Goal: Task Accomplishment & Management: Use online tool/utility

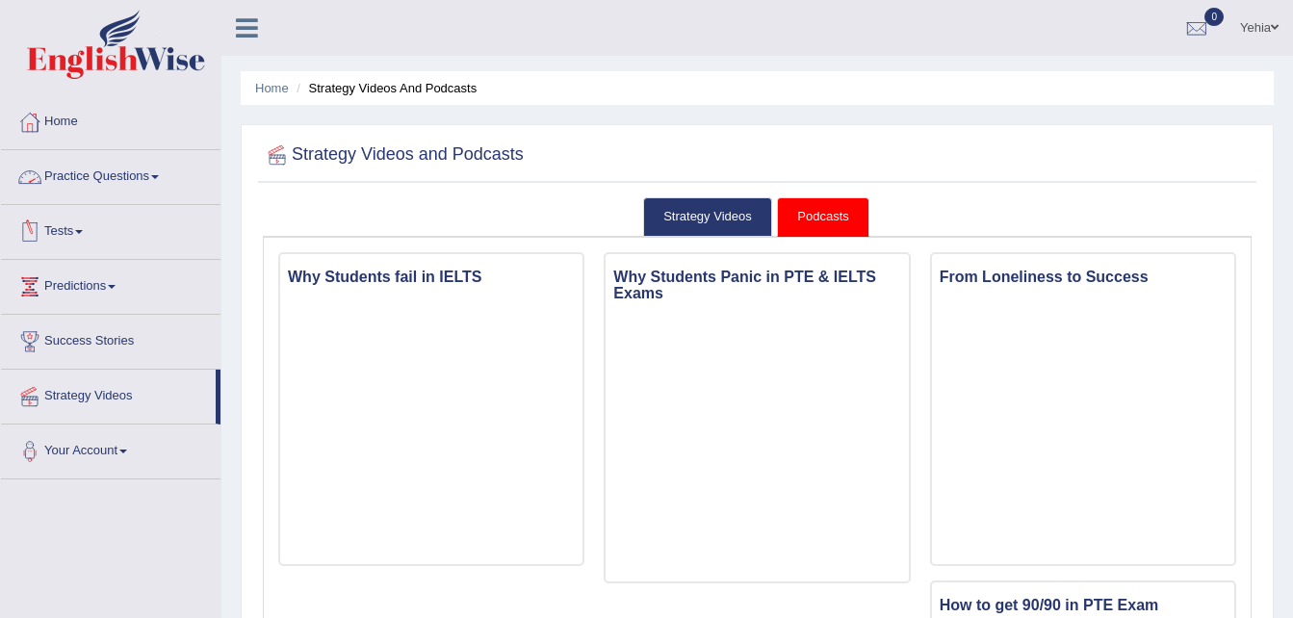
click at [147, 167] on link "Practice Questions" at bounding box center [111, 174] width 220 height 48
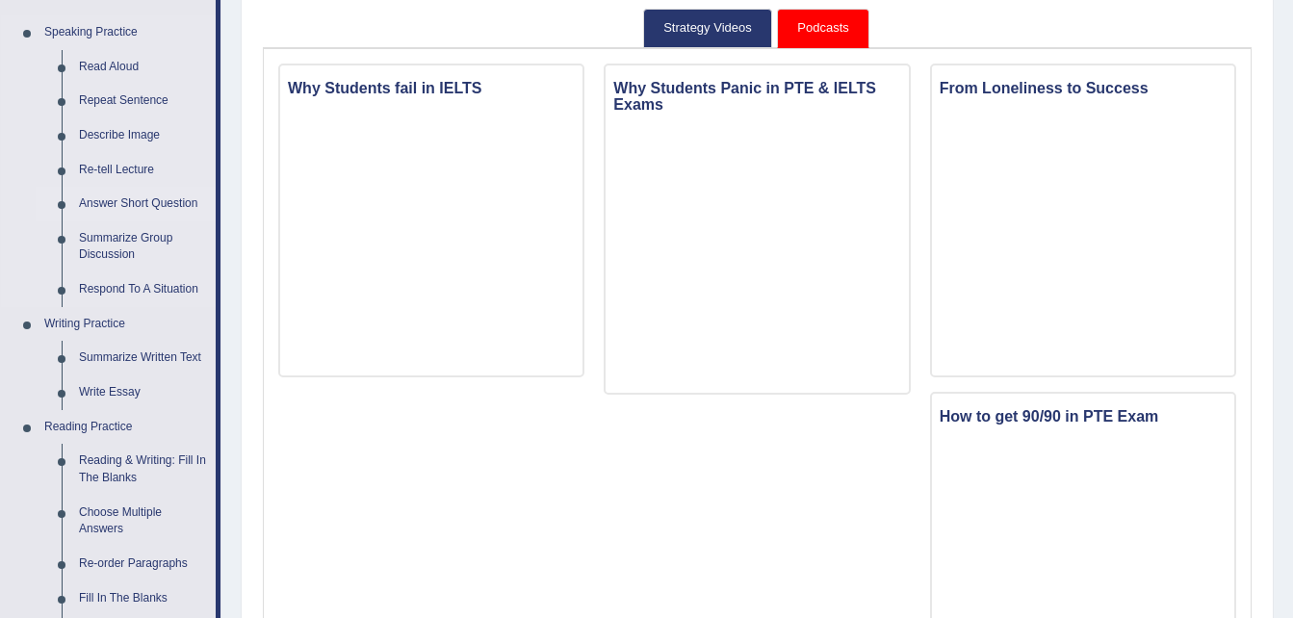
scroll to position [191, 0]
click at [130, 386] on link "Write Essay" at bounding box center [142, 391] width 145 height 35
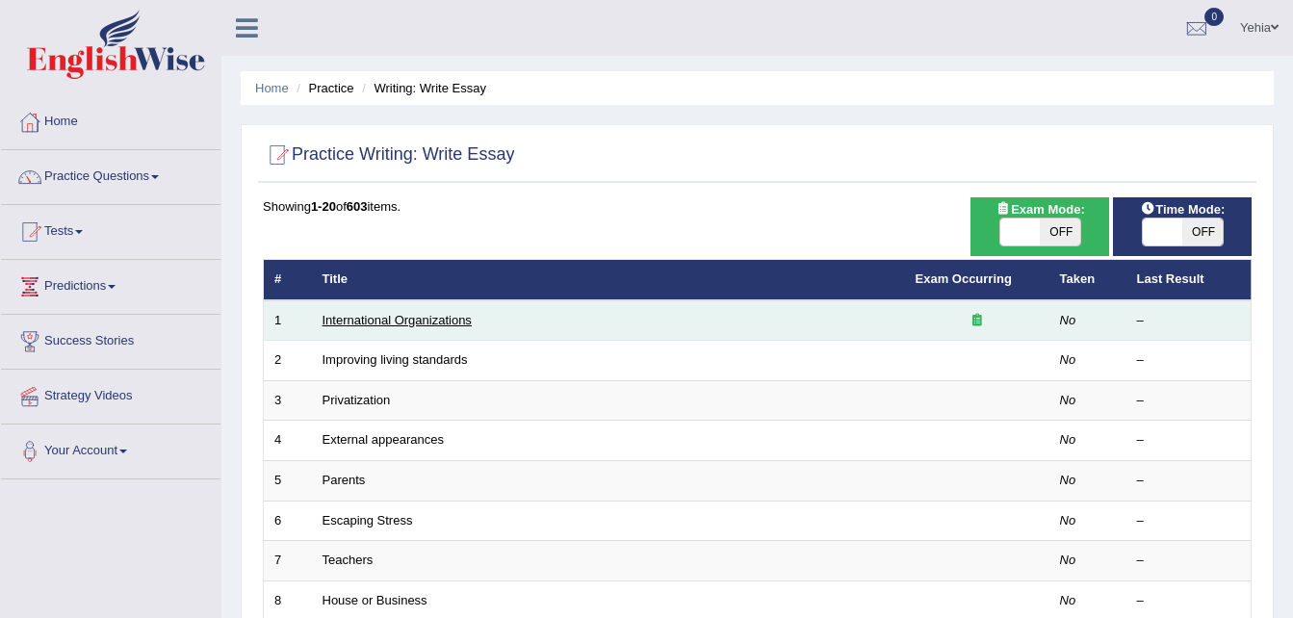
click at [450, 316] on link "International Organizations" at bounding box center [397, 320] width 149 height 14
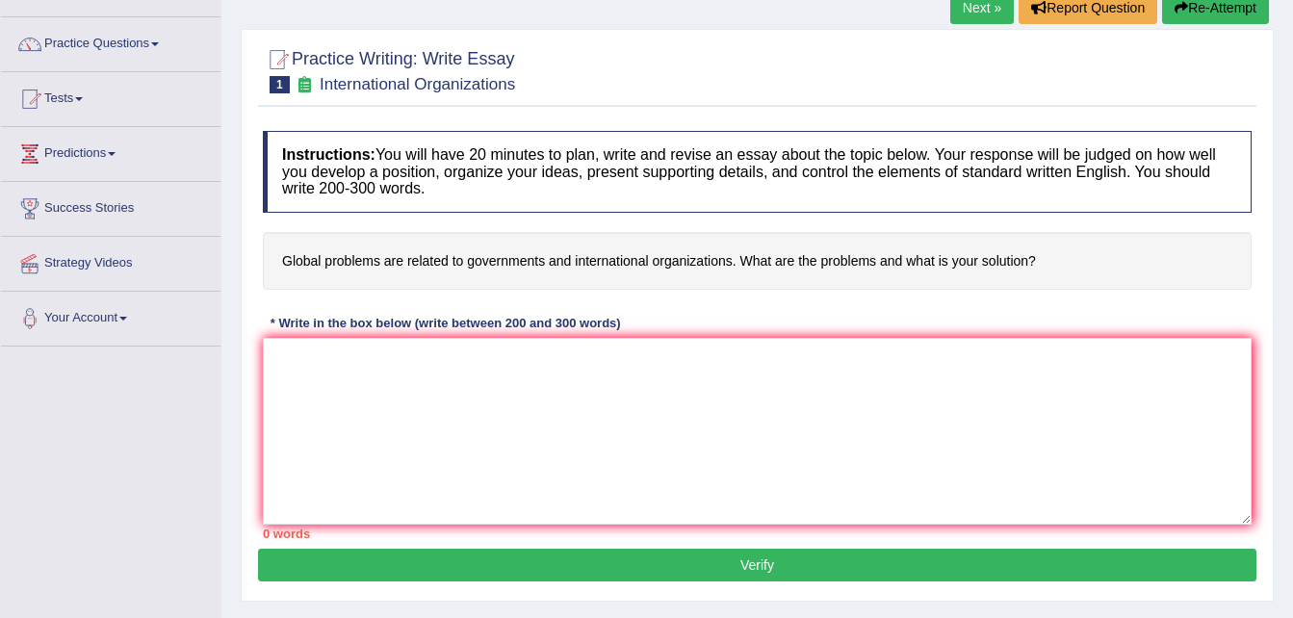
scroll to position [135, 0]
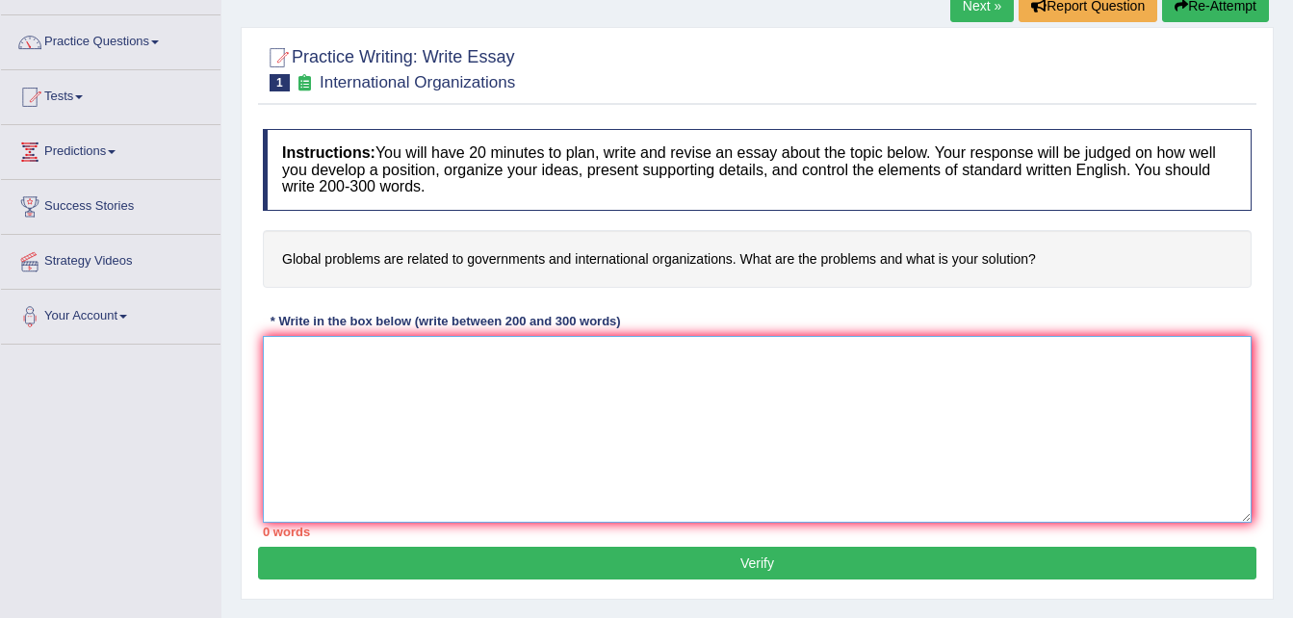
click at [352, 370] on textarea at bounding box center [757, 429] width 989 height 187
paste textarea "ESSAY TEMPLATE The increasing influence of (essay topic) on our lives has ignit…"
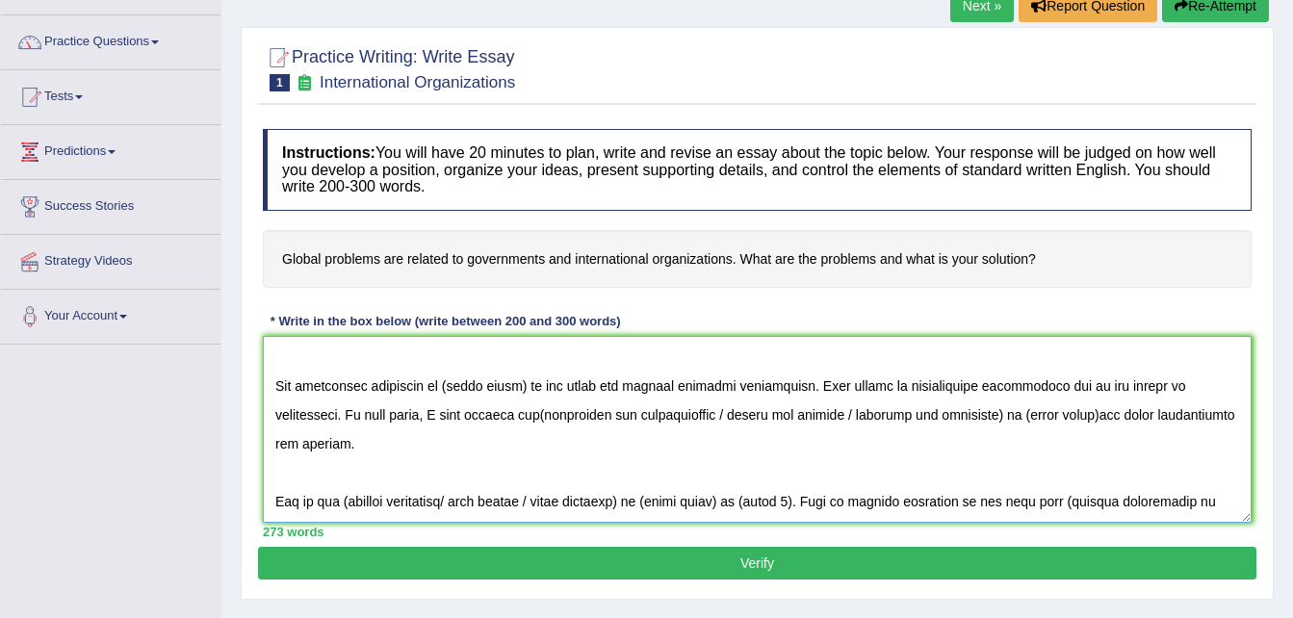
scroll to position [0, 0]
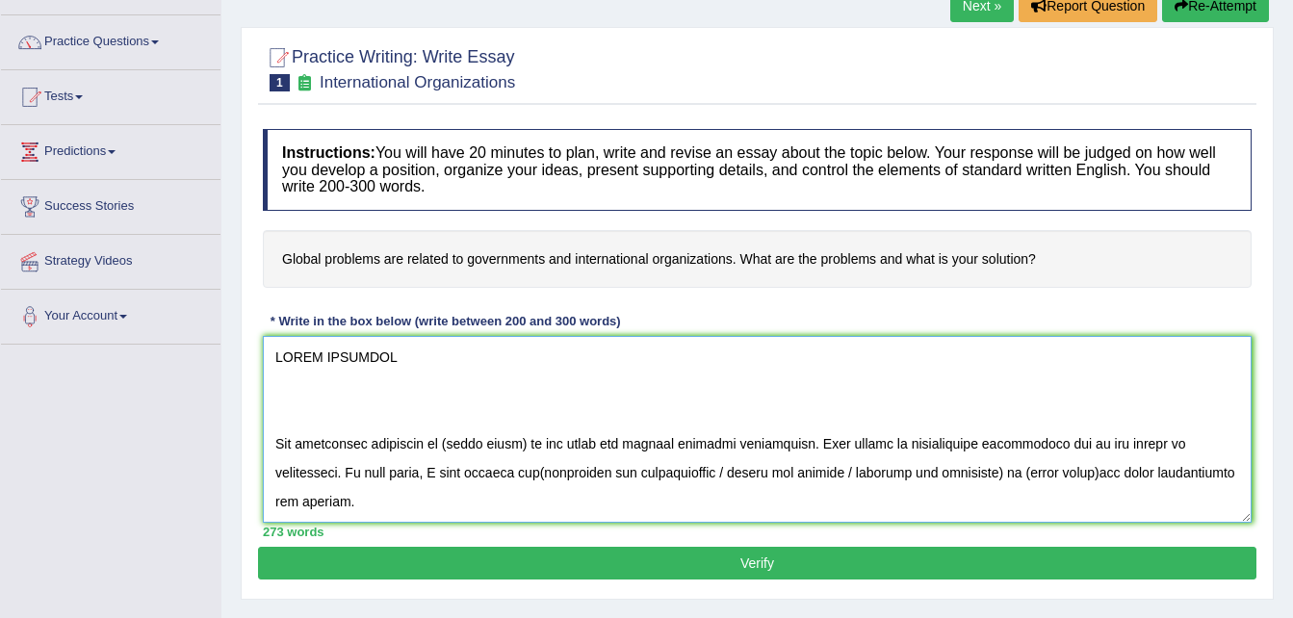
click at [414, 373] on textarea at bounding box center [757, 429] width 989 height 187
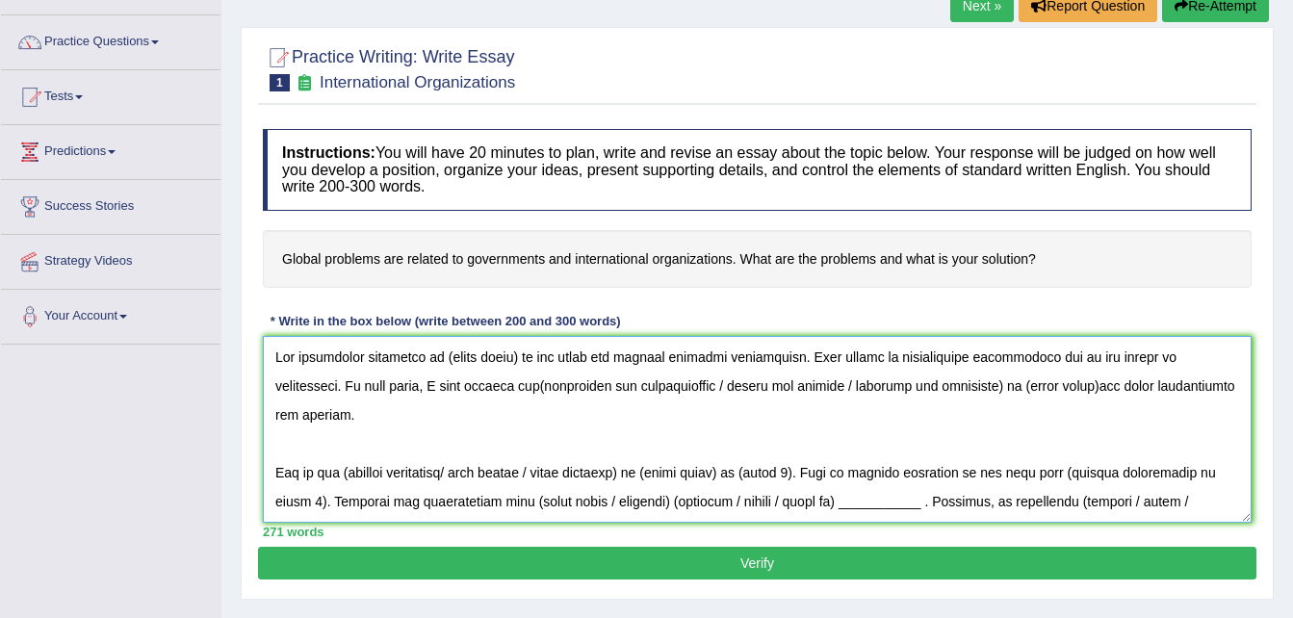
click at [514, 356] on textarea at bounding box center [757, 429] width 989 height 187
click at [331, 386] on textarea at bounding box center [757, 429] width 989 height 187
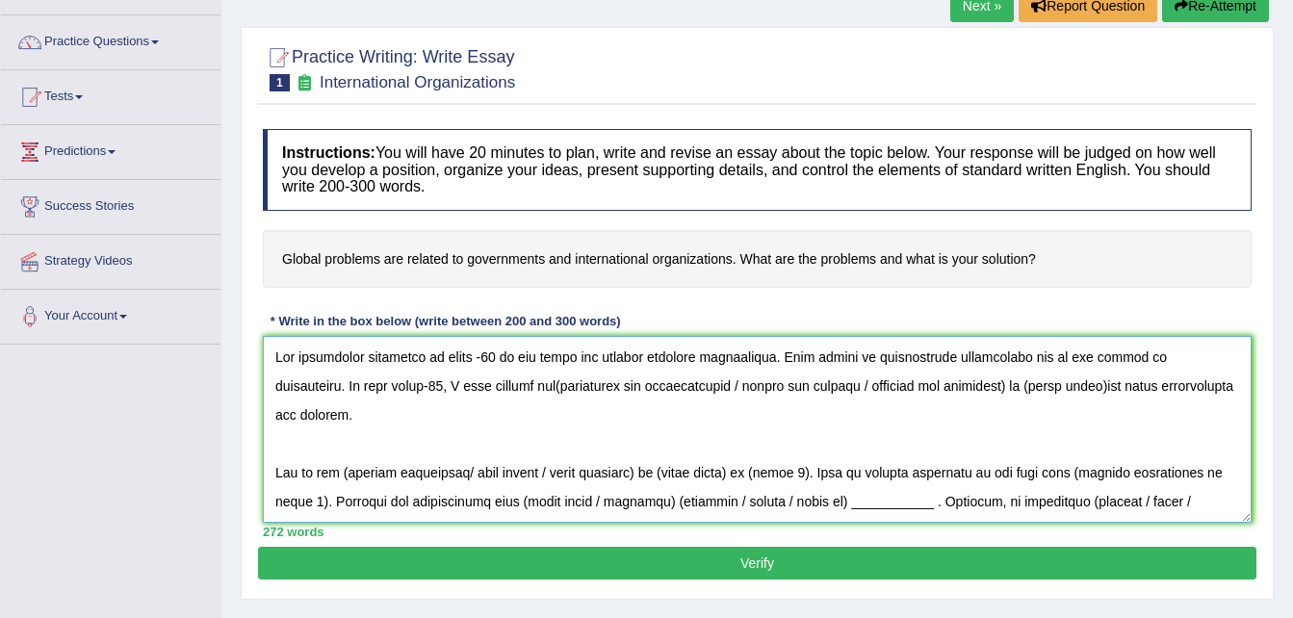
click at [559, 388] on textarea at bounding box center [757, 429] width 989 height 187
click at [956, 385] on textarea at bounding box center [757, 429] width 989 height 187
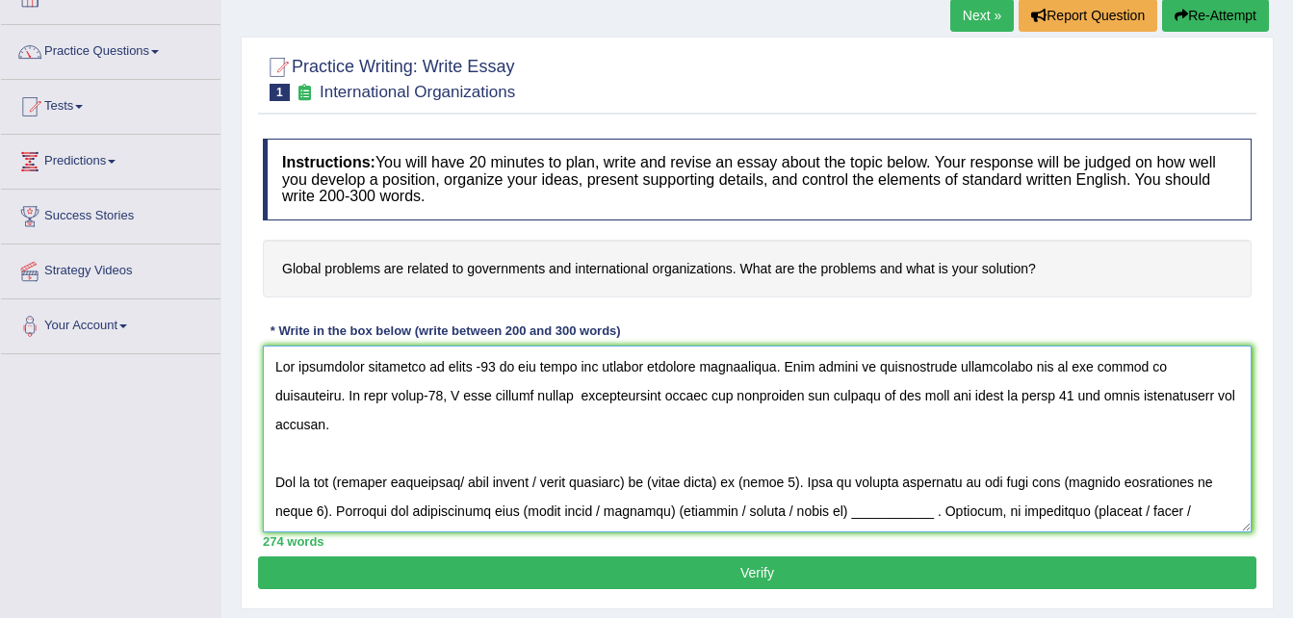
scroll to position [126, 0]
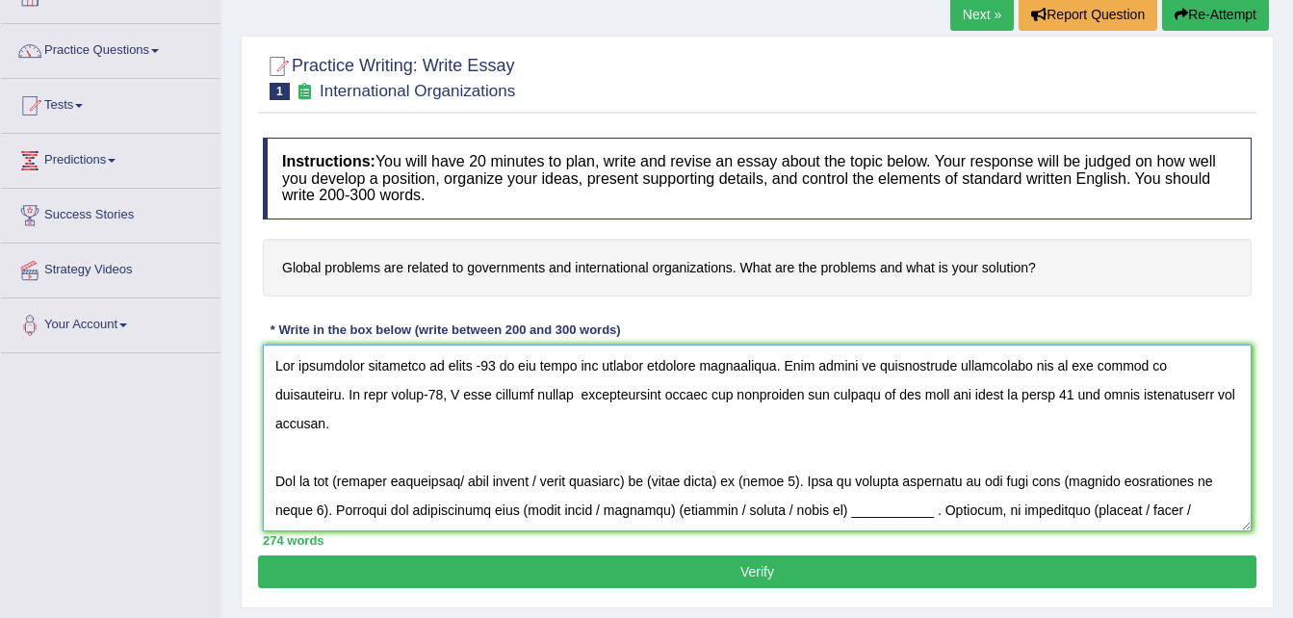
click at [574, 396] on textarea at bounding box center [757, 438] width 989 height 187
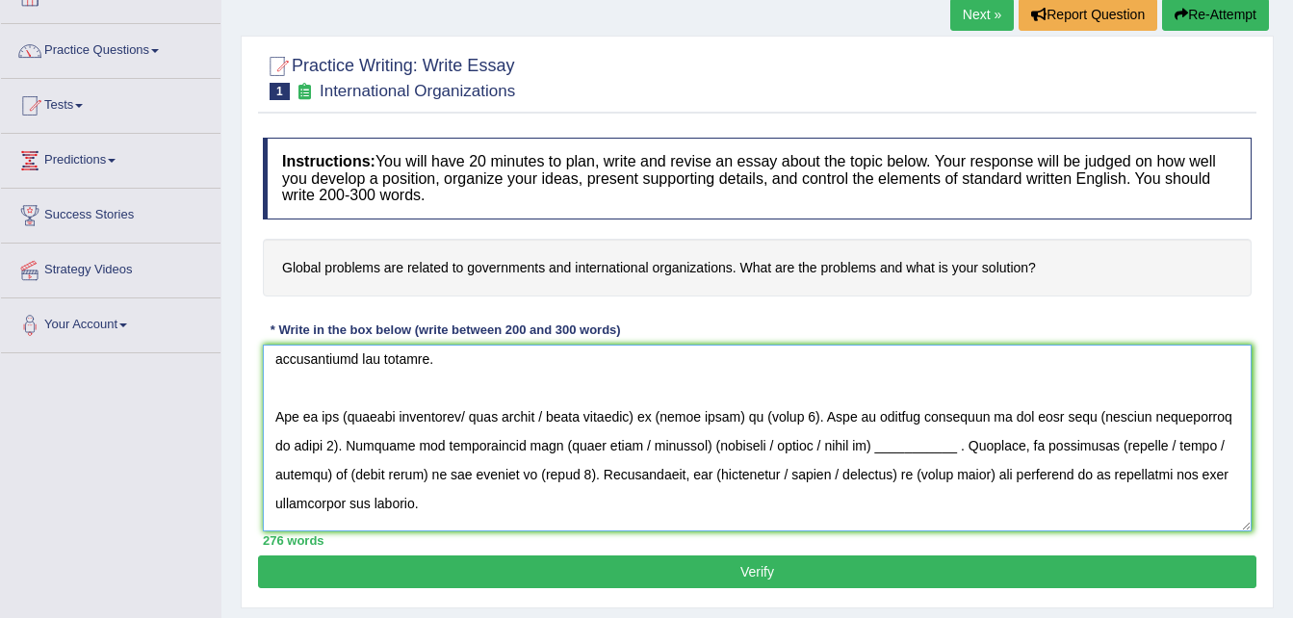
scroll to position [64, 0]
click at [556, 417] on textarea at bounding box center [757, 438] width 989 height 187
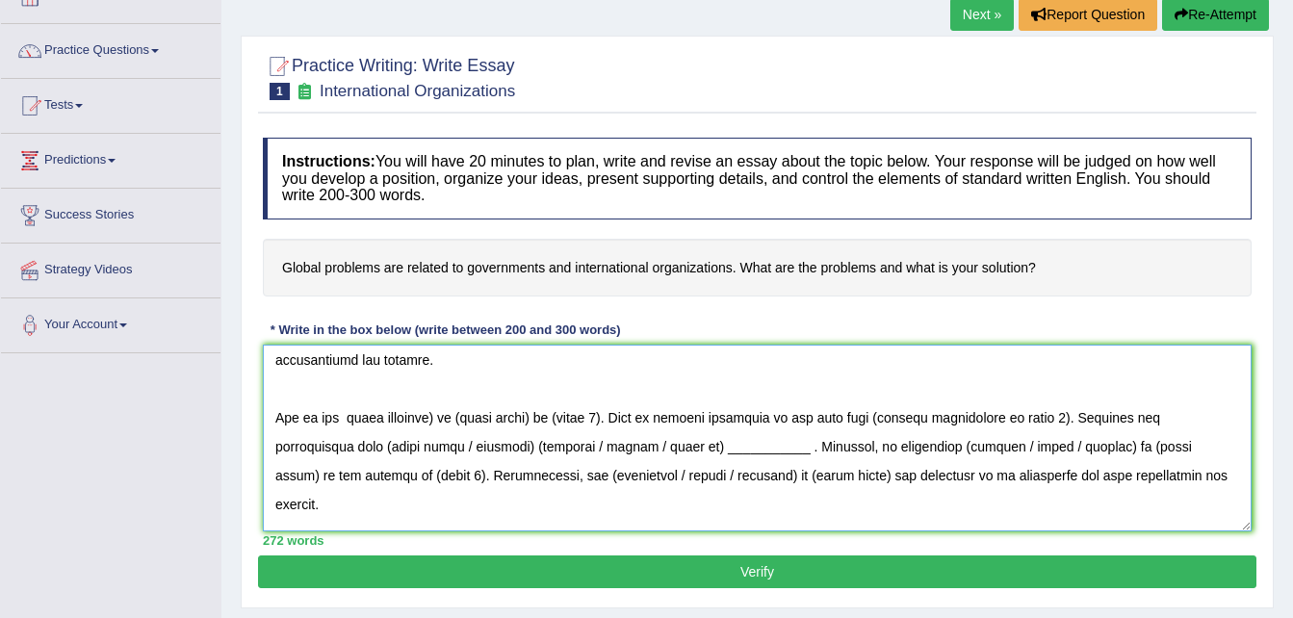
click at [446, 415] on textarea at bounding box center [757, 438] width 989 height 187
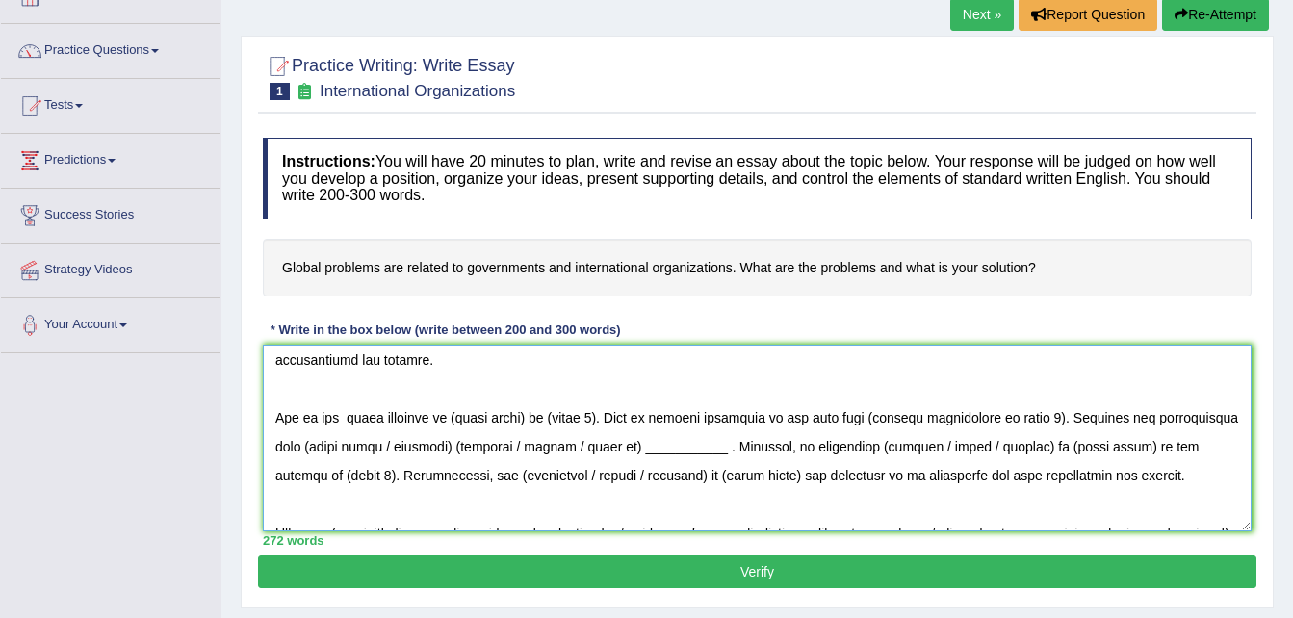
click at [535, 420] on textarea at bounding box center [757, 438] width 989 height 187
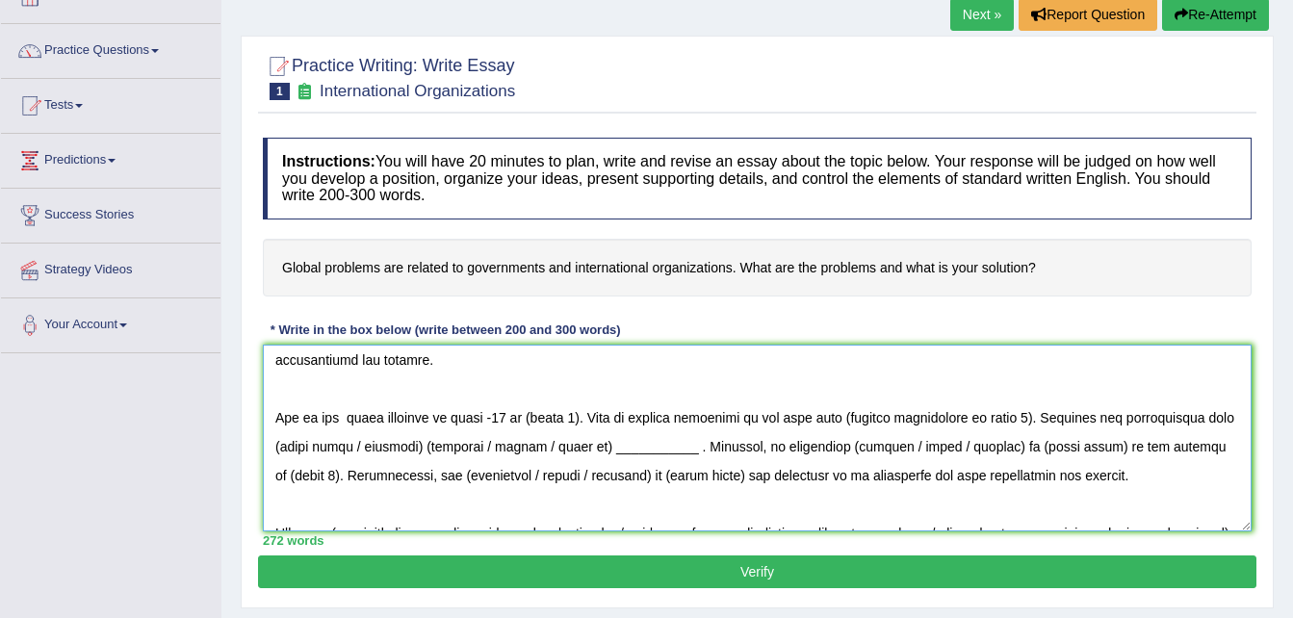
click at [578, 418] on textarea at bounding box center [757, 438] width 989 height 187
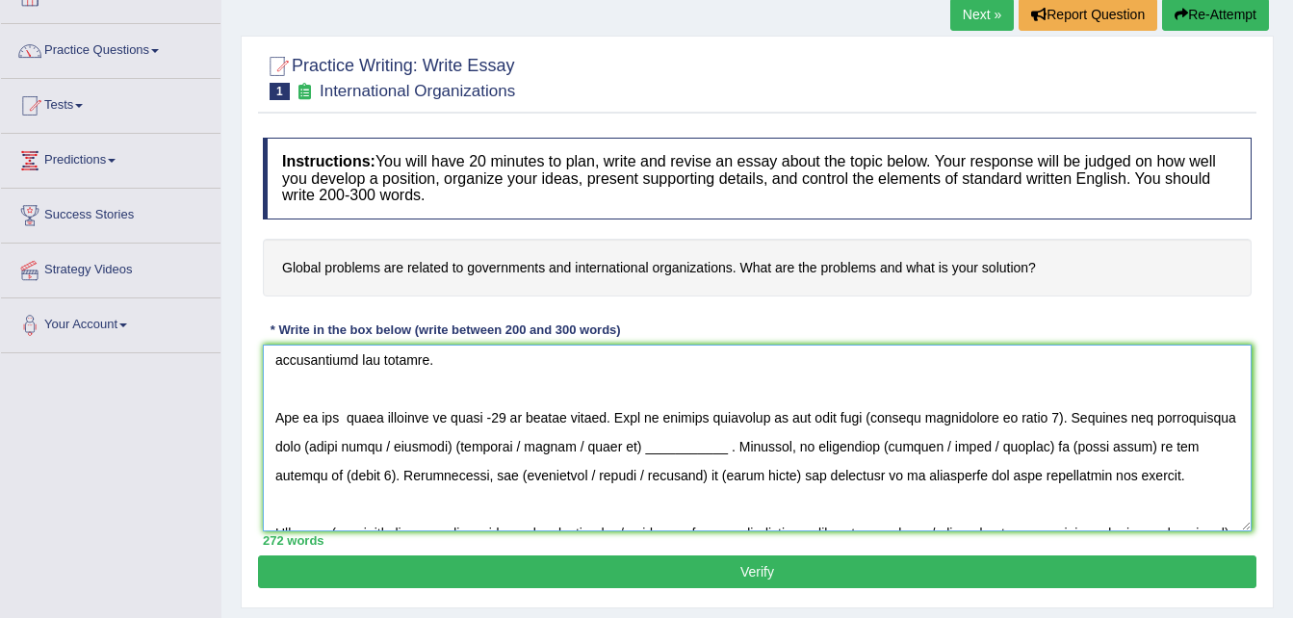
click at [1037, 417] on textarea at bounding box center [757, 438] width 989 height 187
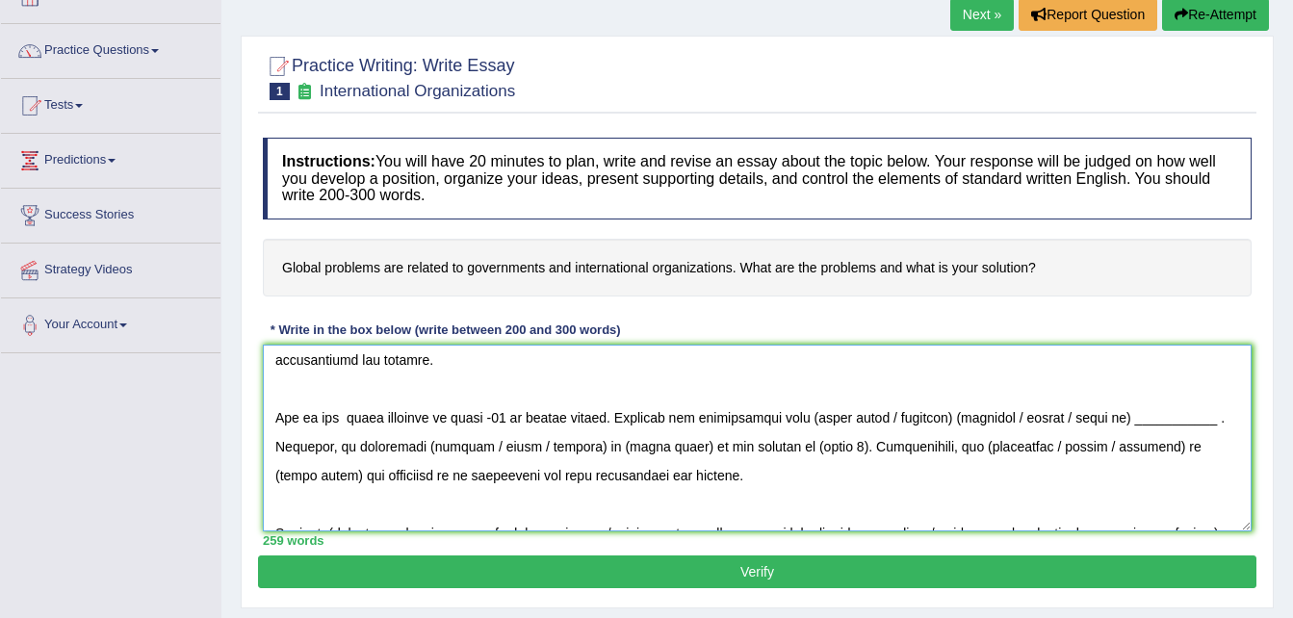
click at [955, 421] on textarea at bounding box center [757, 438] width 989 height 187
click at [938, 424] on textarea at bounding box center [757, 438] width 989 height 187
click at [440, 448] on textarea at bounding box center [757, 438] width 989 height 187
click at [400, 448] on textarea at bounding box center [757, 438] width 989 height 187
click at [487, 448] on textarea at bounding box center [757, 438] width 989 height 187
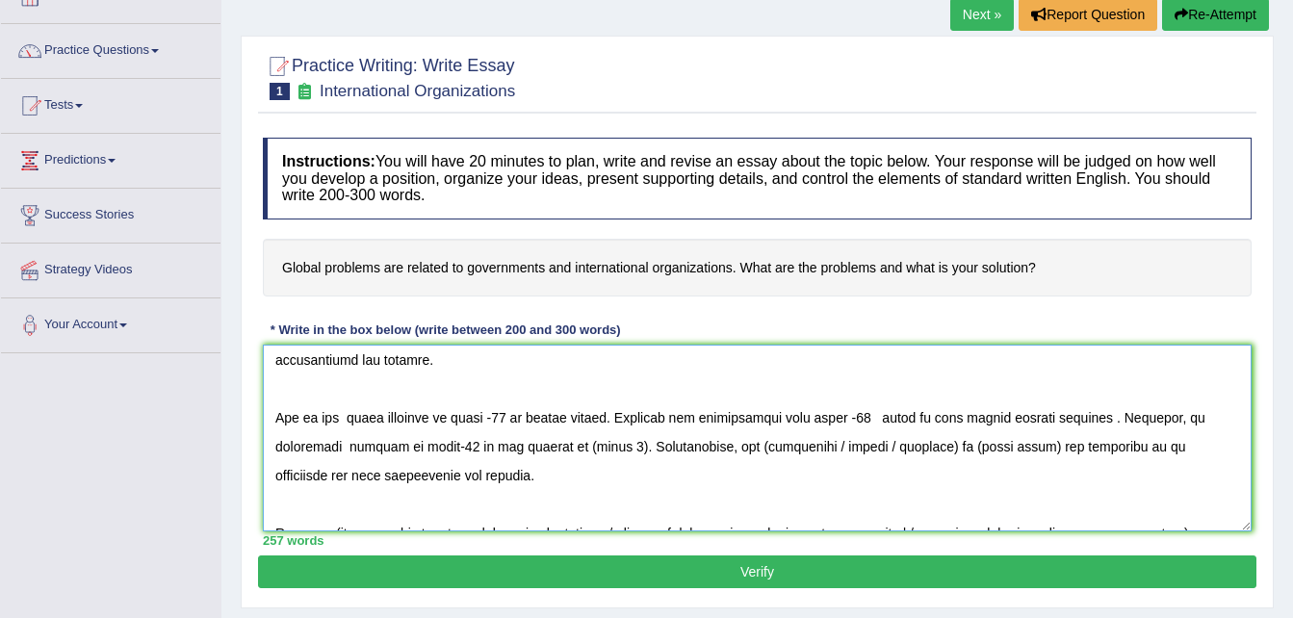
click at [599, 447] on textarea at bounding box center [757, 438] width 989 height 187
click at [988, 446] on textarea at bounding box center [757, 438] width 989 height 187
click at [915, 446] on textarea at bounding box center [757, 438] width 989 height 187
click at [1005, 449] on textarea at bounding box center [757, 438] width 989 height 187
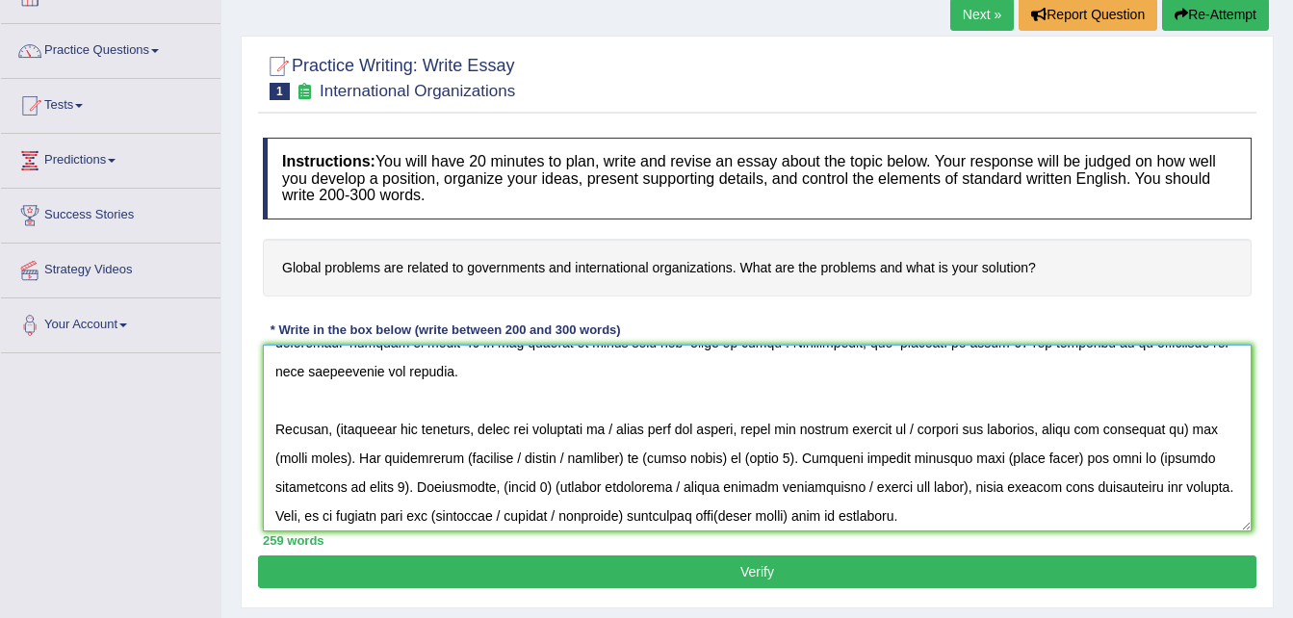
scroll to position [169, 0]
click at [930, 430] on textarea at bounding box center [757, 438] width 989 height 187
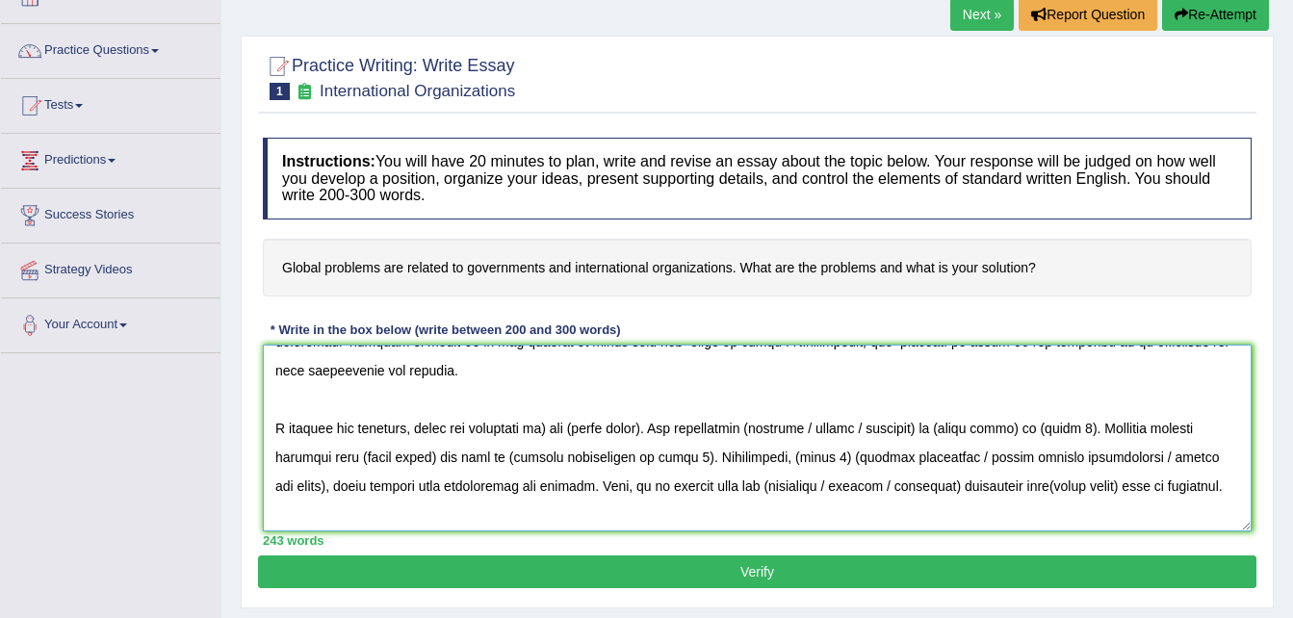
click at [544, 431] on textarea at bounding box center [757, 438] width 989 height 187
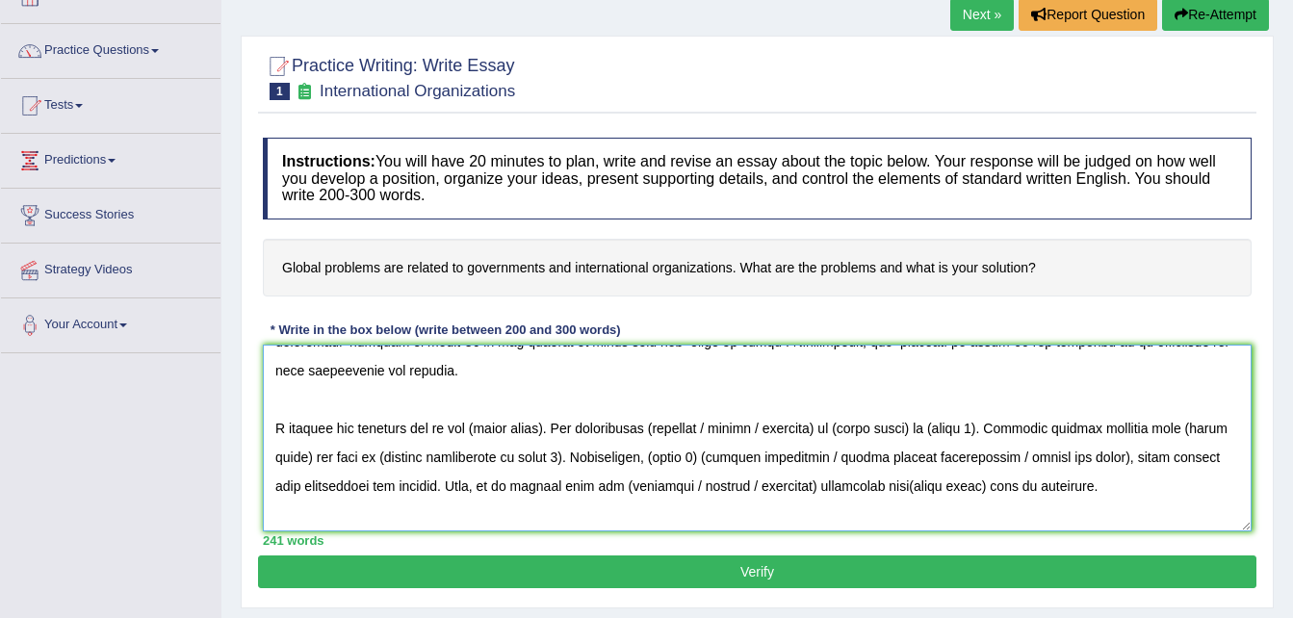
click at [549, 431] on textarea at bounding box center [757, 438] width 989 height 187
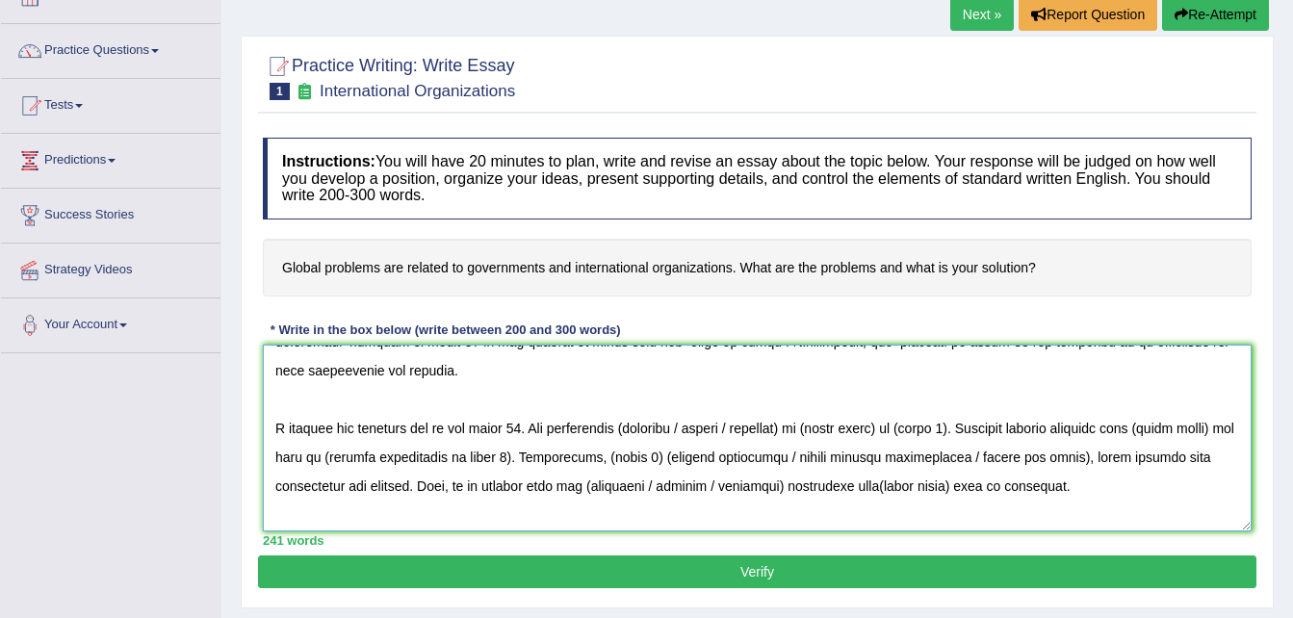
click at [434, 430] on textarea at bounding box center [757, 438] width 989 height 187
click at [630, 430] on textarea at bounding box center [757, 438] width 989 height 187
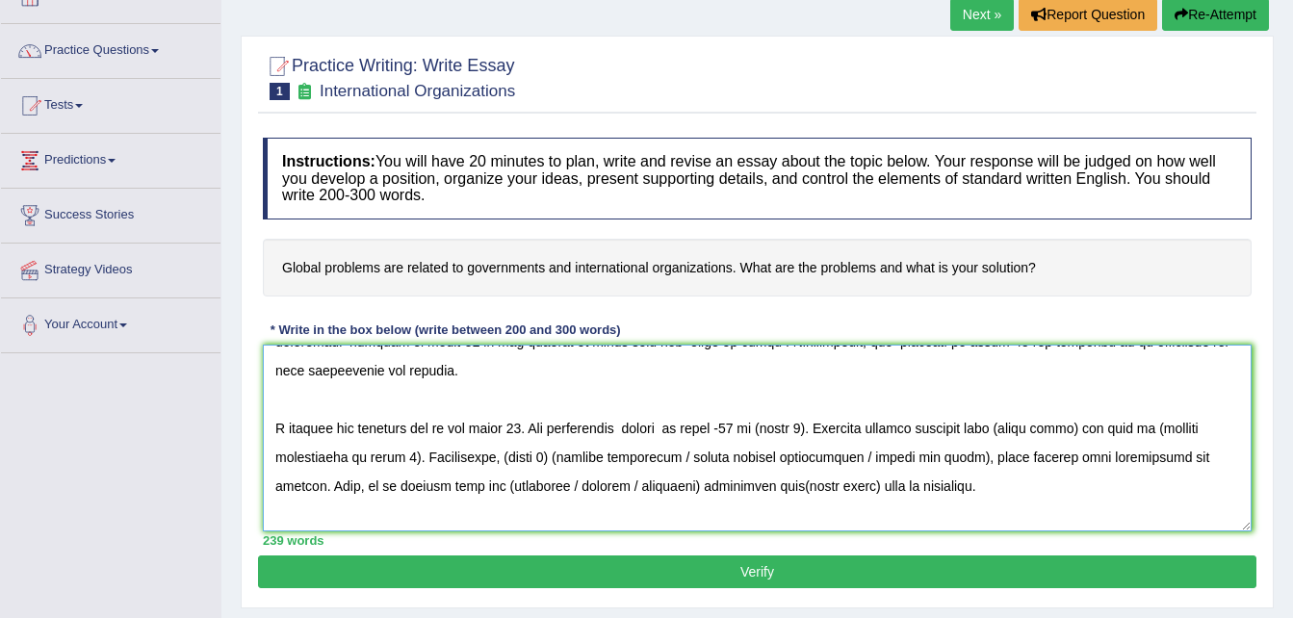
click at [807, 428] on textarea at bounding box center [757, 438] width 989 height 187
click at [311, 457] on textarea at bounding box center [757, 438] width 989 height 187
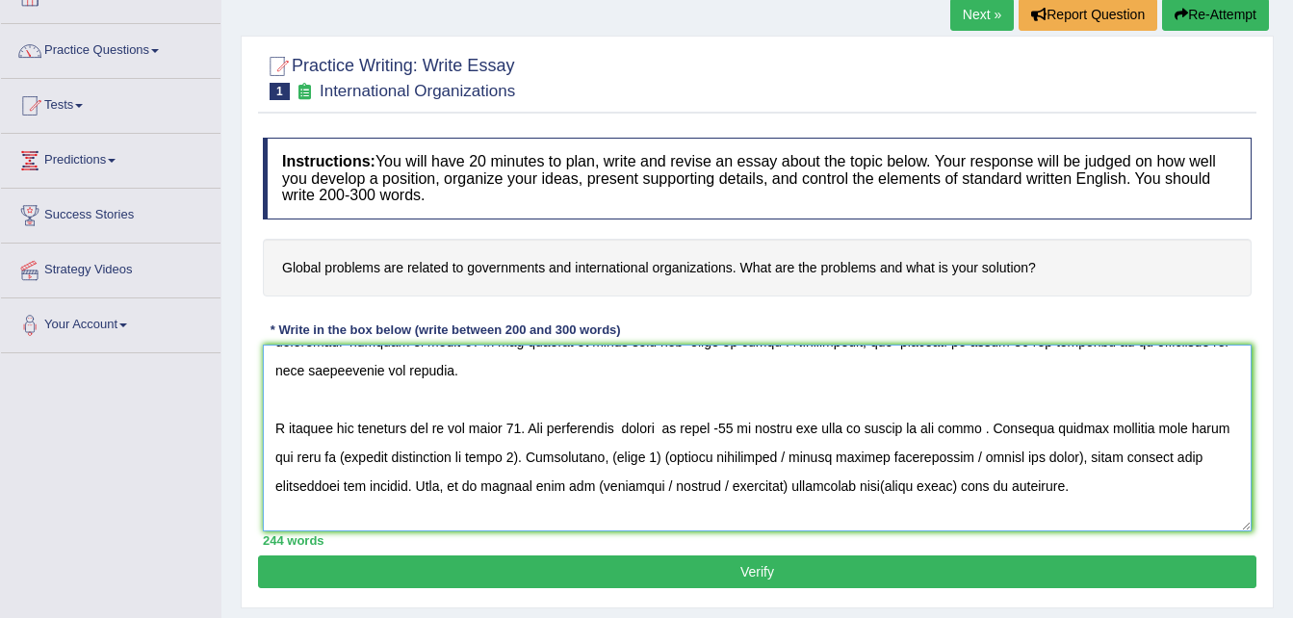
click at [529, 460] on textarea at bounding box center [757, 438] width 989 height 187
click at [730, 457] on textarea at bounding box center [757, 438] width 989 height 187
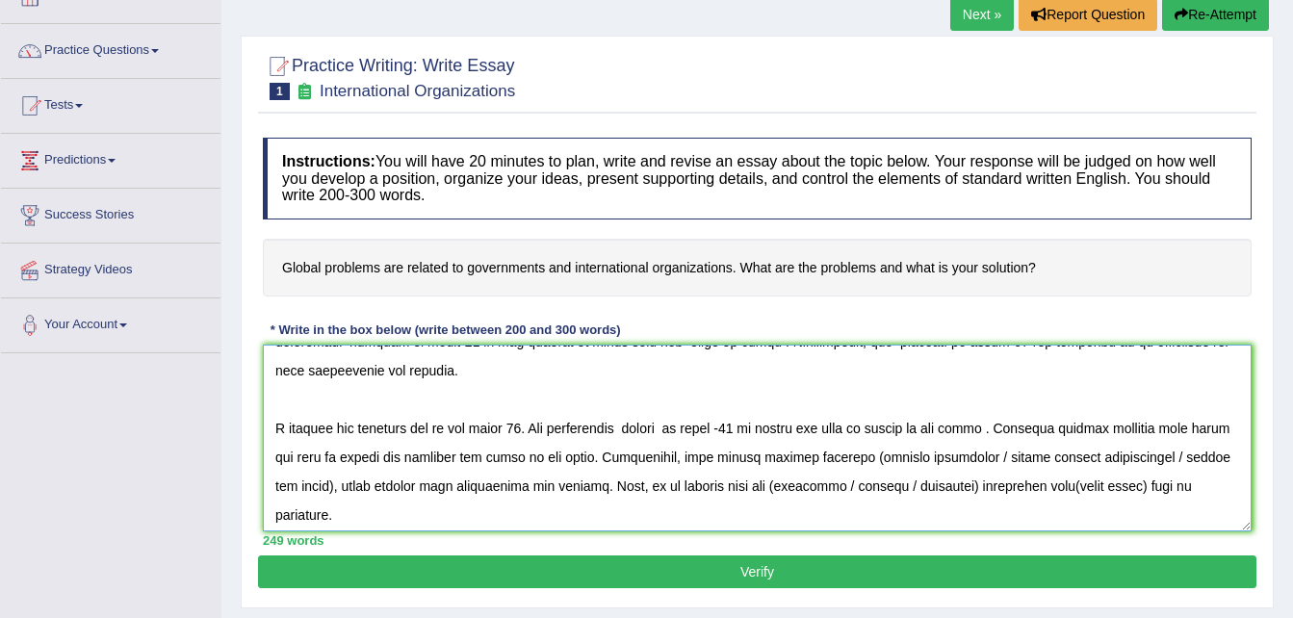
click at [875, 458] on textarea at bounding box center [757, 438] width 989 height 187
click at [334, 483] on textarea at bounding box center [757, 438] width 989 height 187
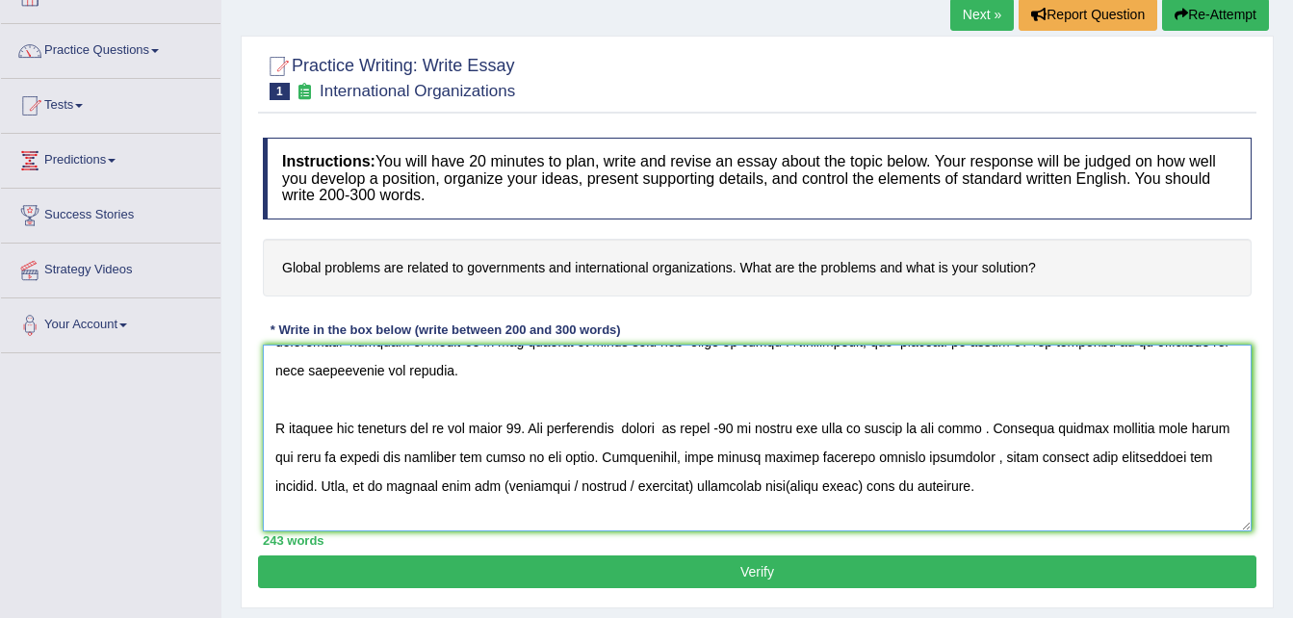
click at [676, 491] on textarea at bounding box center [757, 438] width 989 height 187
click at [702, 485] on textarea at bounding box center [757, 438] width 989 height 187
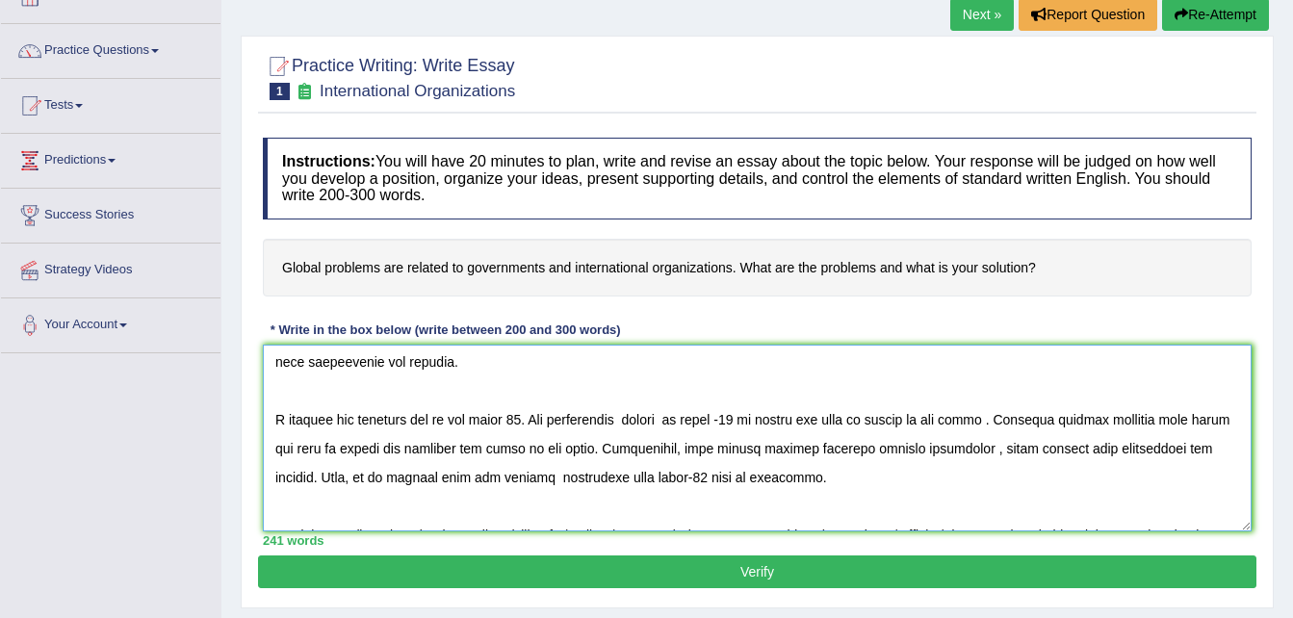
scroll to position [260, 0]
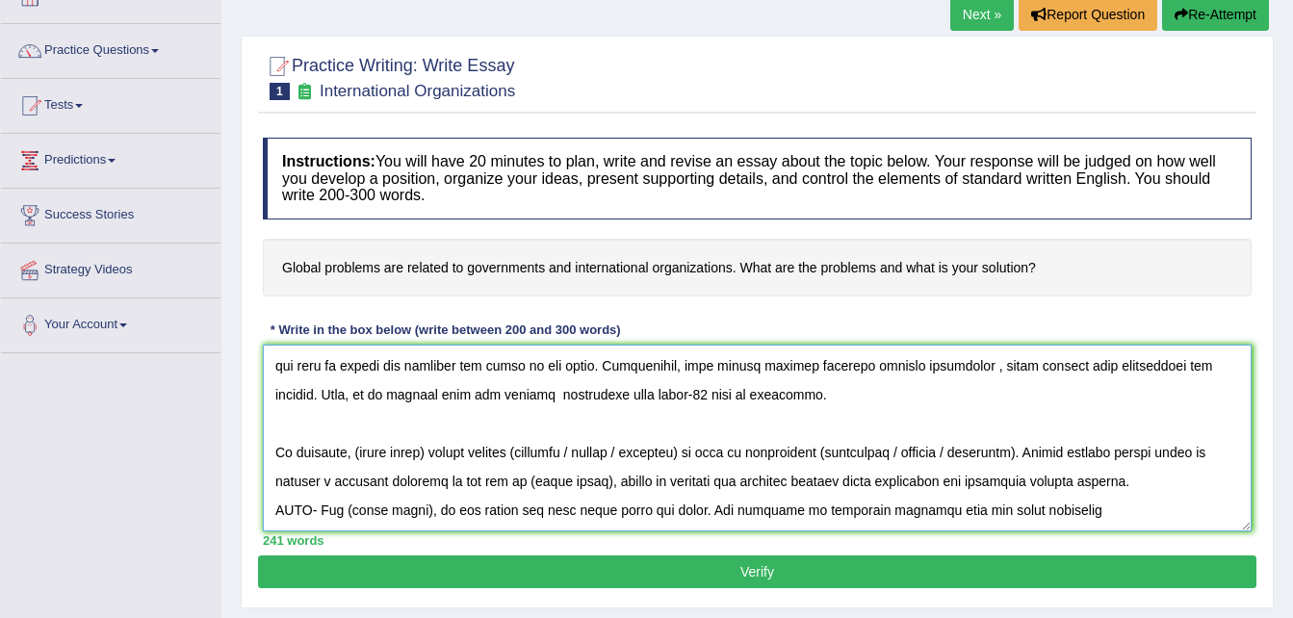
click at [431, 455] on textarea at bounding box center [757, 438] width 989 height 187
click at [613, 450] on textarea at bounding box center [757, 438] width 989 height 187
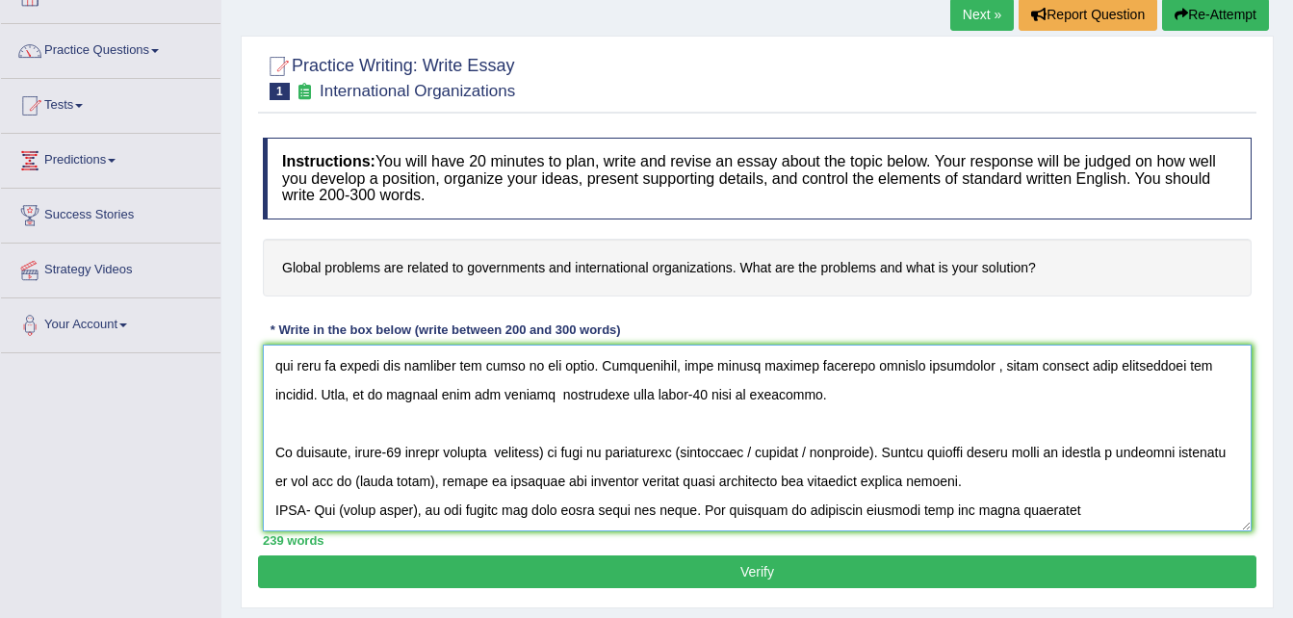
click at [560, 453] on textarea at bounding box center [757, 438] width 989 height 187
click at [691, 456] on textarea at bounding box center [757, 438] width 989 height 187
click at [877, 454] on textarea at bounding box center [757, 438] width 989 height 187
click at [350, 481] on textarea at bounding box center [757, 438] width 989 height 187
click at [1178, 453] on textarea at bounding box center [757, 438] width 989 height 187
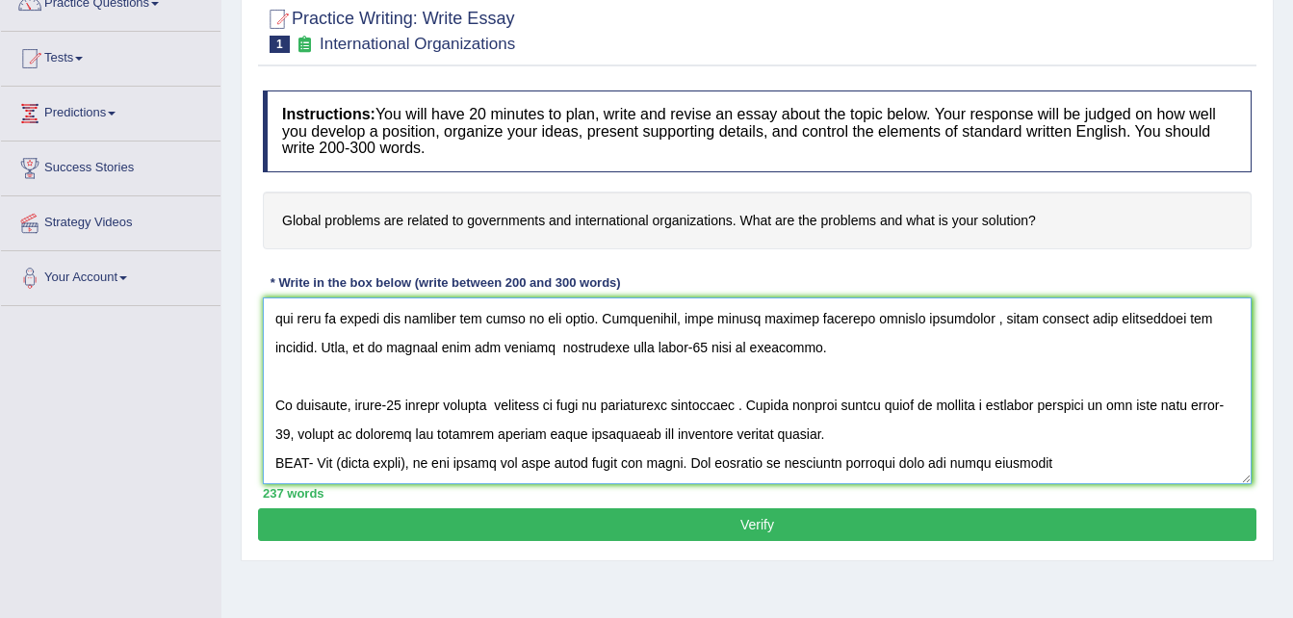
scroll to position [174, 0]
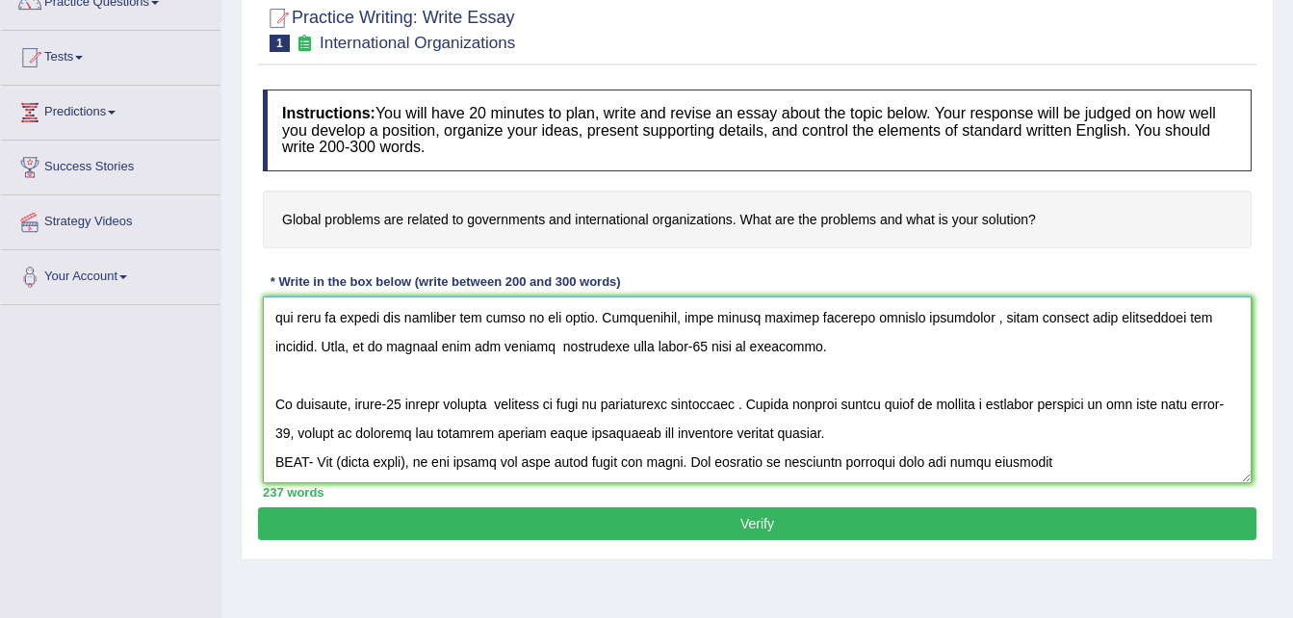
click at [1088, 463] on textarea at bounding box center [757, 390] width 989 height 187
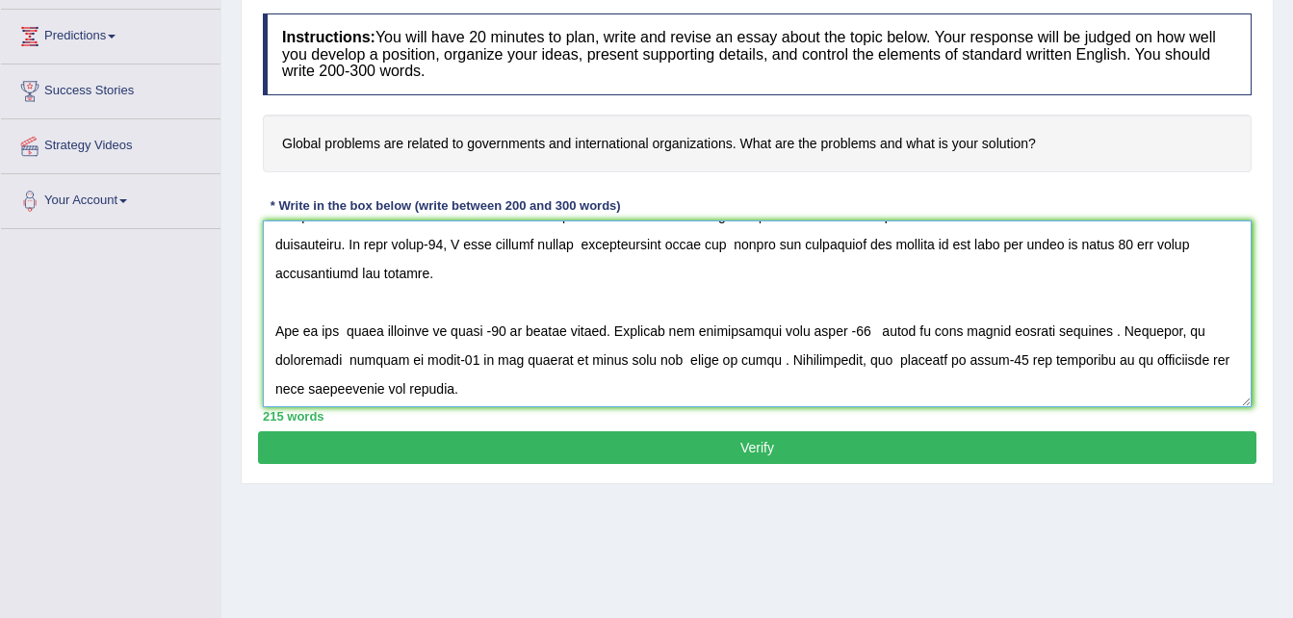
scroll to position [0, 0]
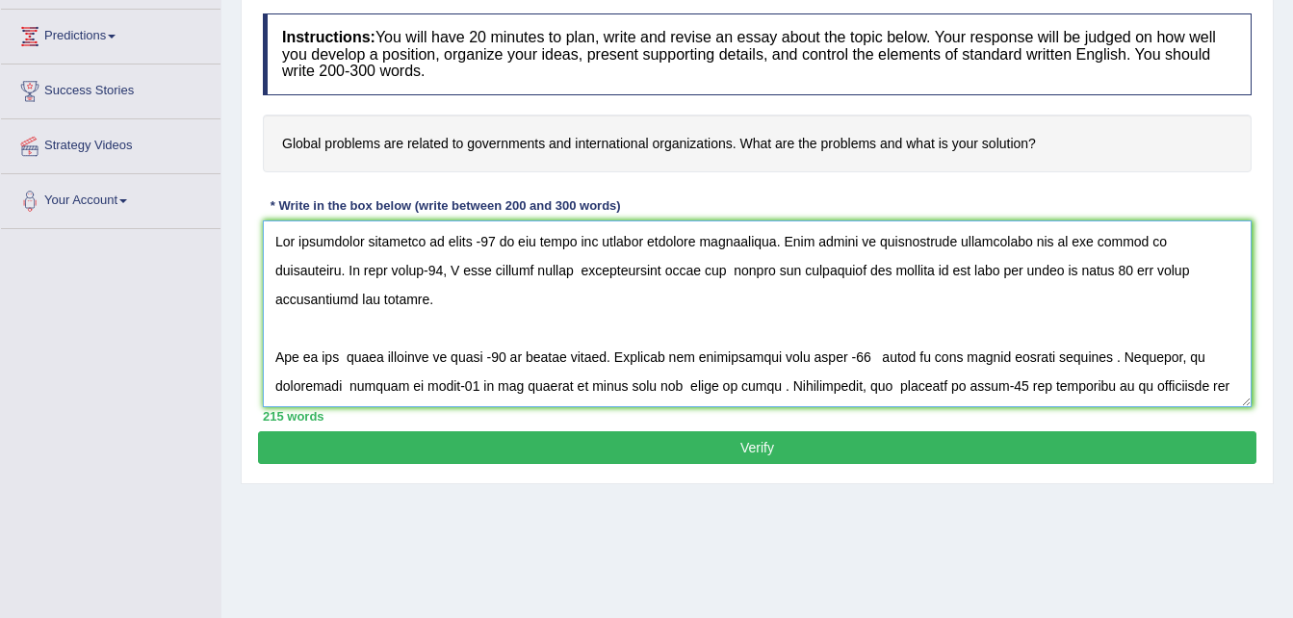
type textarea "The increasing influence of covid -19 on our lives has ignited numerous discuss…"
click at [757, 444] on button "Verify" at bounding box center [757, 447] width 999 height 33
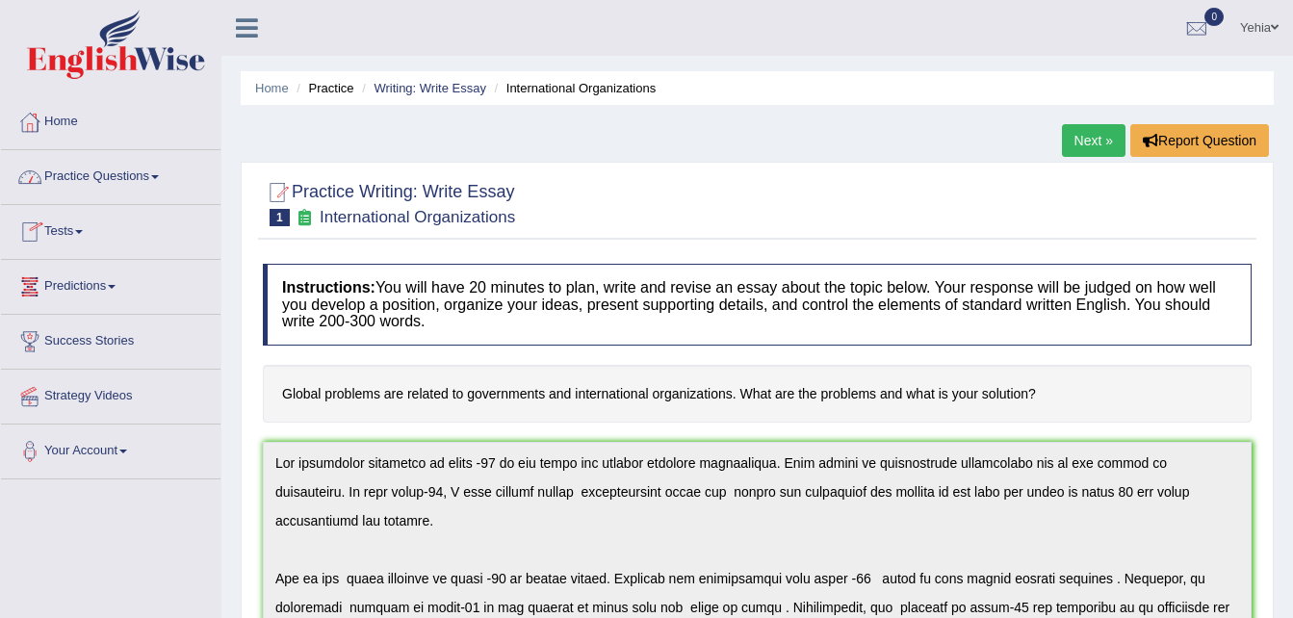
click at [151, 173] on link "Practice Questions" at bounding box center [111, 174] width 220 height 48
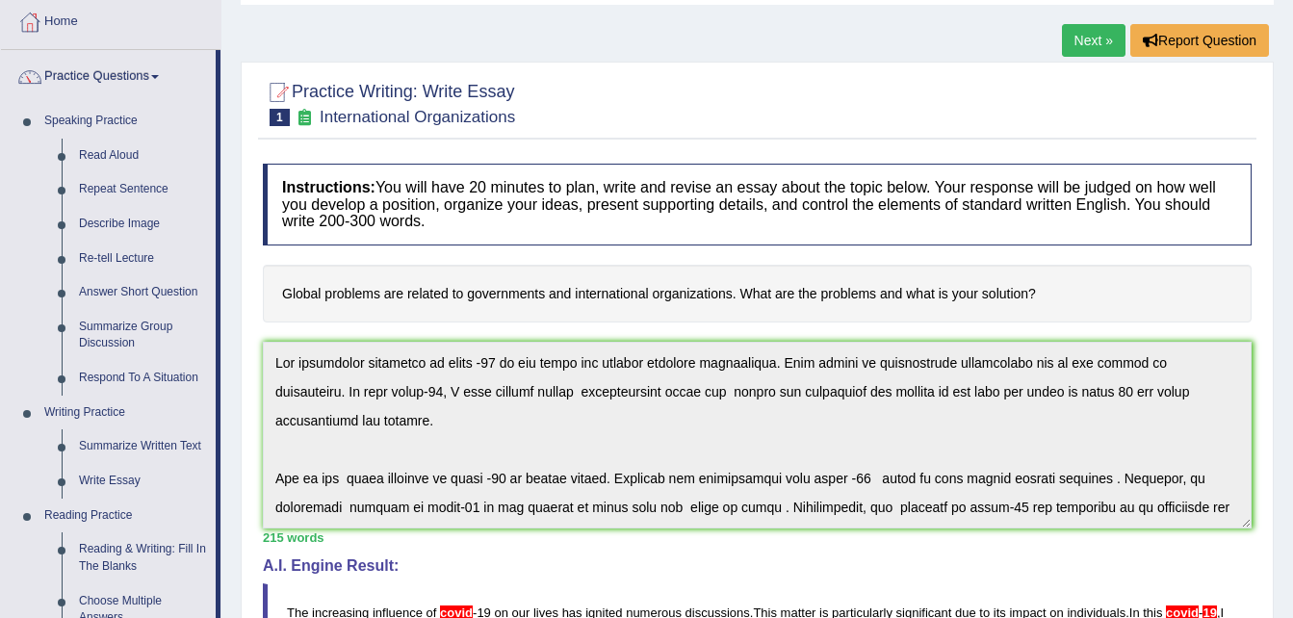
scroll to position [98, 0]
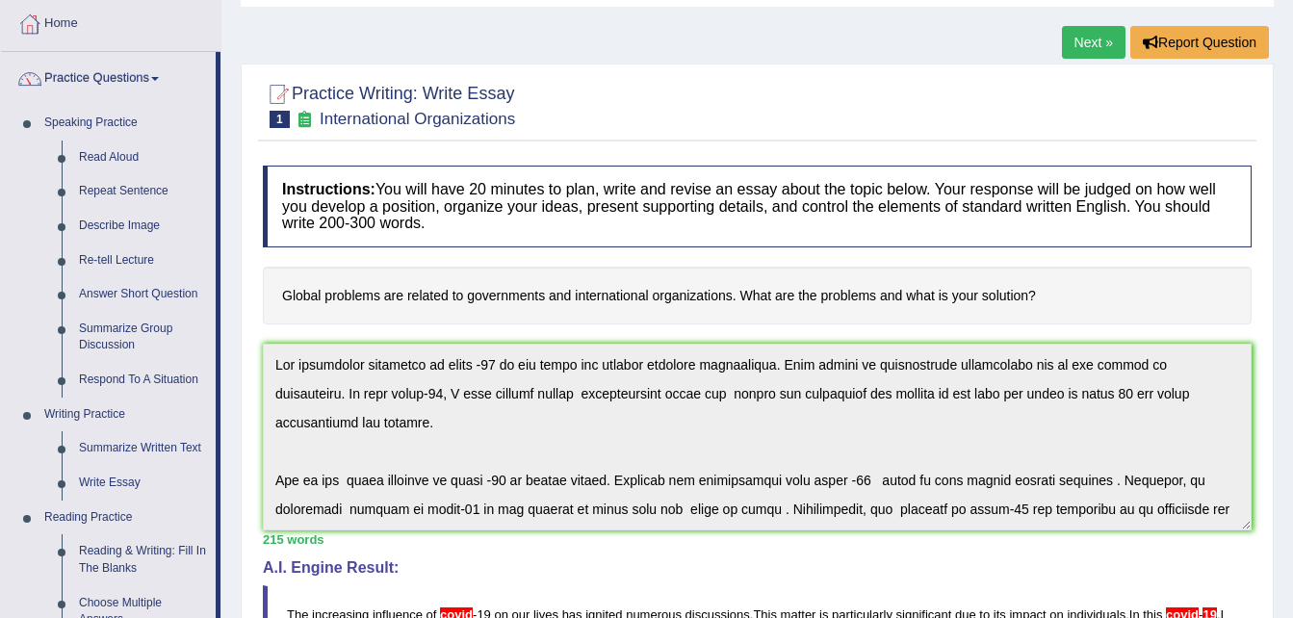
click at [506, 292] on h4 "Global problems are related to governments and international organizations. Wha…" at bounding box center [757, 296] width 989 height 59
click at [420, 223] on h4 "Instructions: You will have 20 minutes to plan, write and revise an essay about…" at bounding box center [757, 207] width 989 height 82
drag, startPoint x: 425, startPoint y: 225, endPoint x: 344, endPoint y: 211, distance: 82.2
click at [339, 211] on h4 "Instructions: You will have 20 minutes to plan, write and revise an essay about…" at bounding box center [757, 207] width 989 height 82
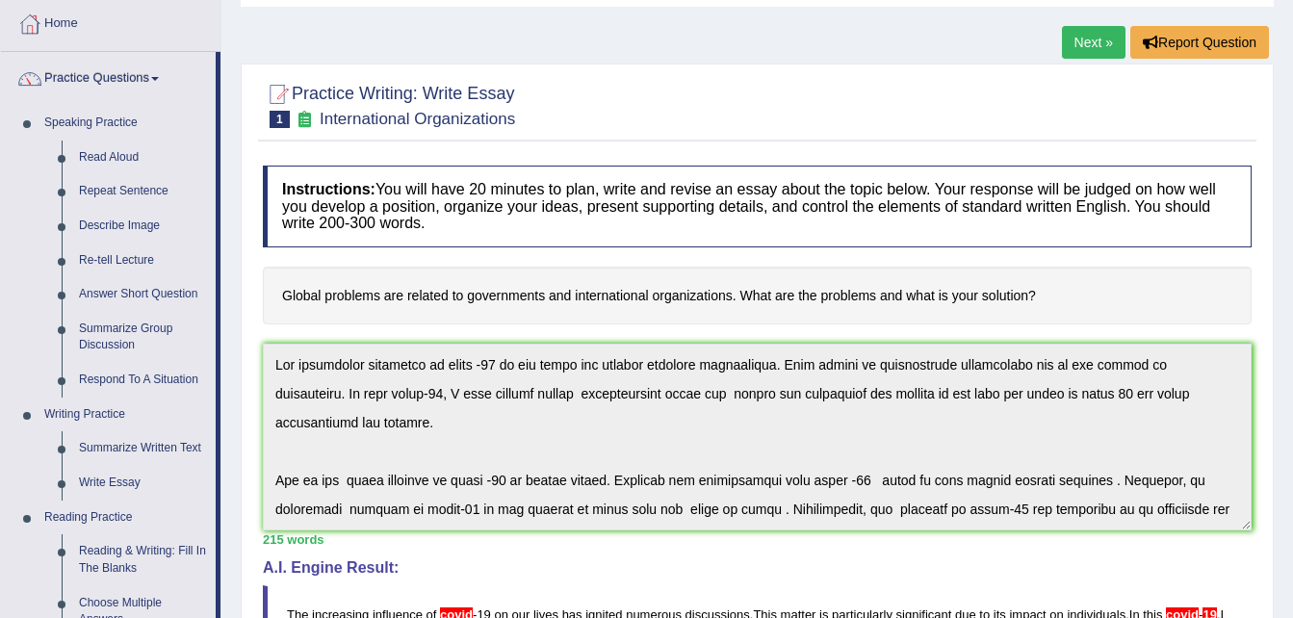
click at [457, 297] on h4 "Global problems are related to governments and international organizations. Wha…" at bounding box center [757, 296] width 989 height 59
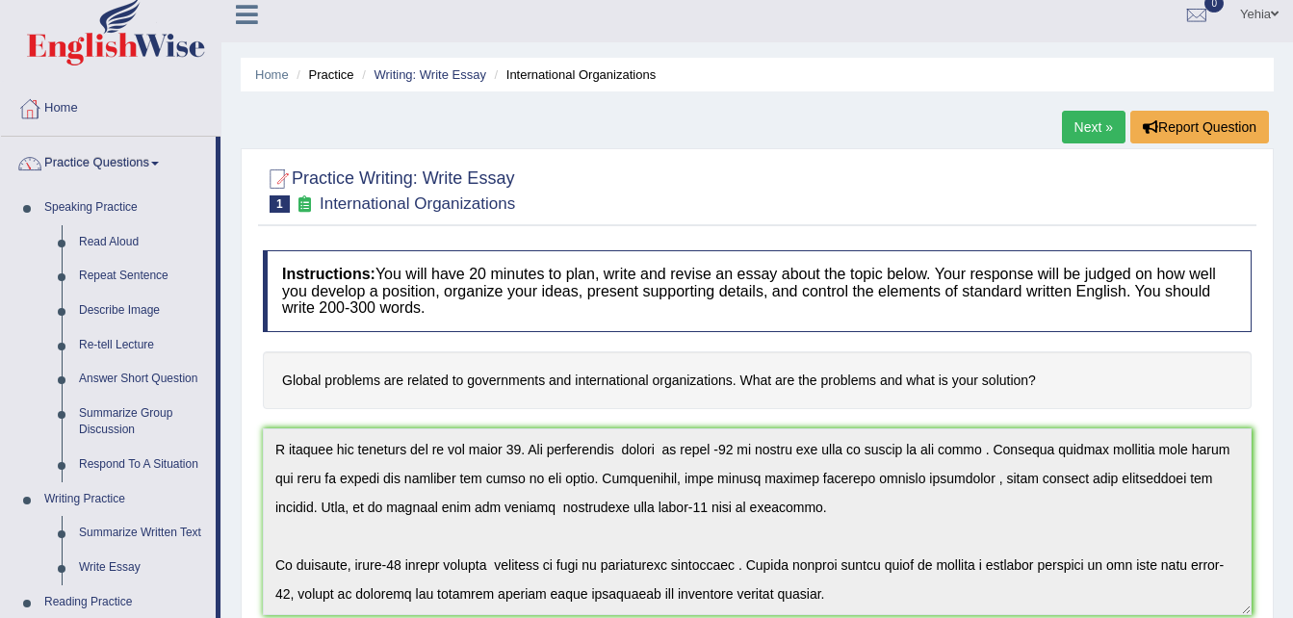
scroll to position [0, 0]
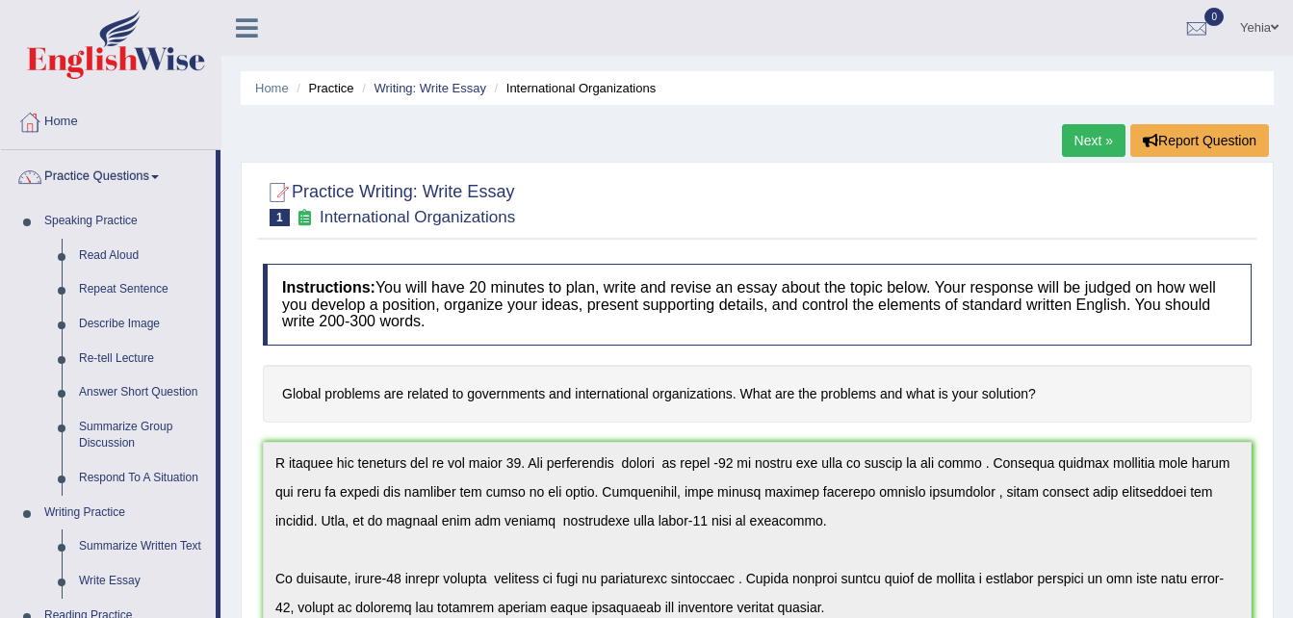
click at [643, 367] on h4 "Global problems are related to governments and international organizations. Wha…" at bounding box center [757, 394] width 989 height 59
click at [740, 379] on h4 "Global problems are related to governments and international organizations. Wha…" at bounding box center [757, 394] width 989 height 59
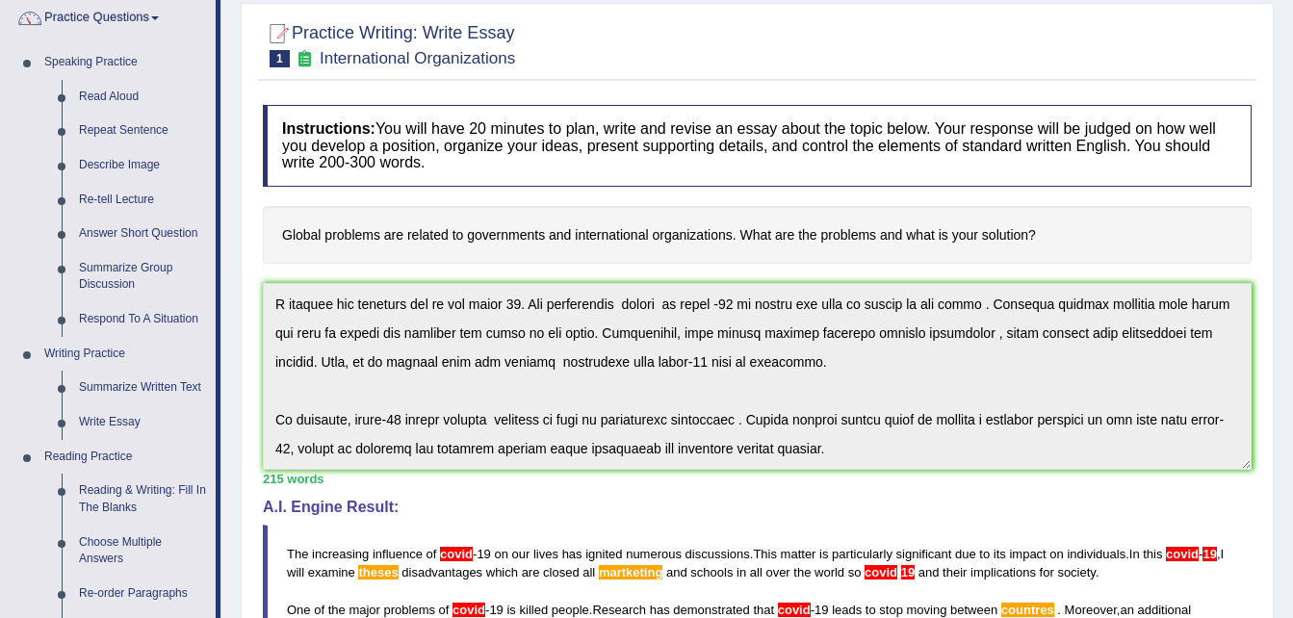
scroll to position [157, 0]
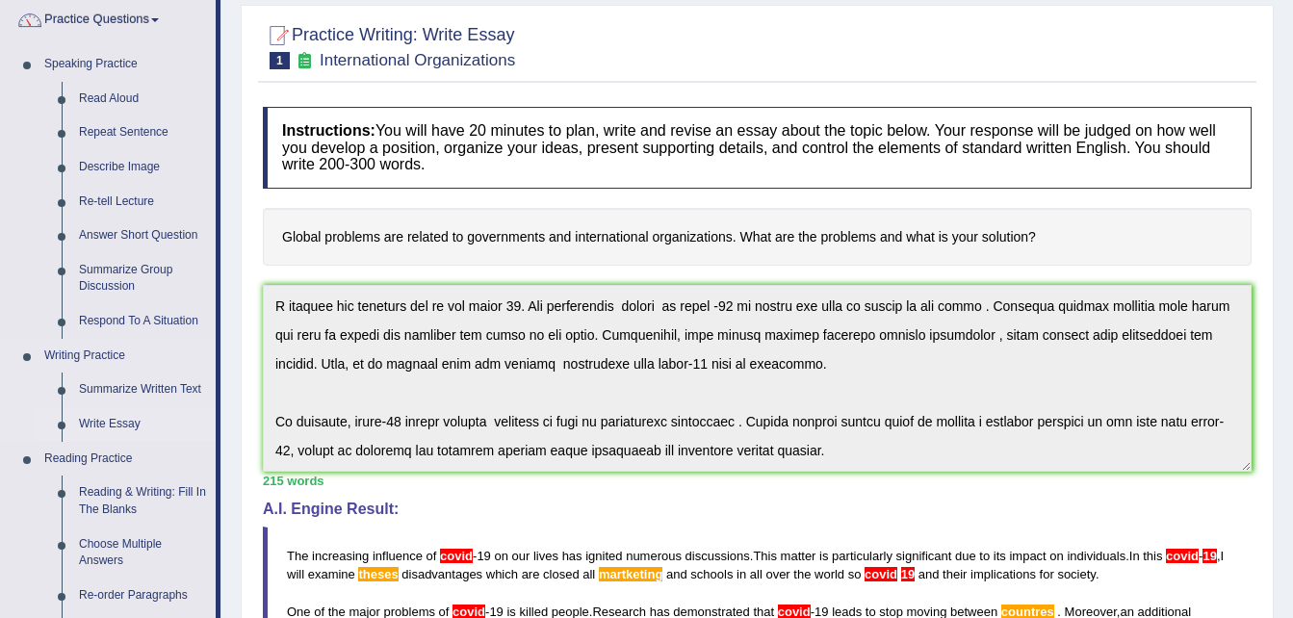
click at [119, 425] on link "Write Essay" at bounding box center [142, 424] width 145 height 35
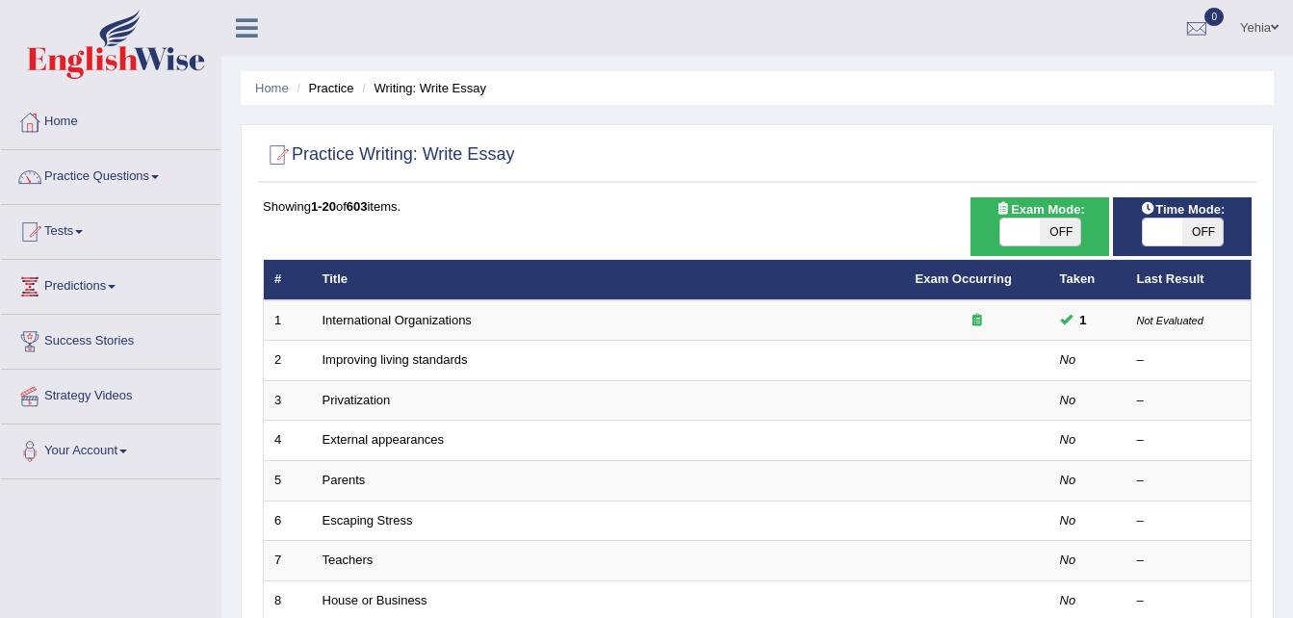
click at [422, 326] on link "International Organizations" at bounding box center [397, 320] width 149 height 14
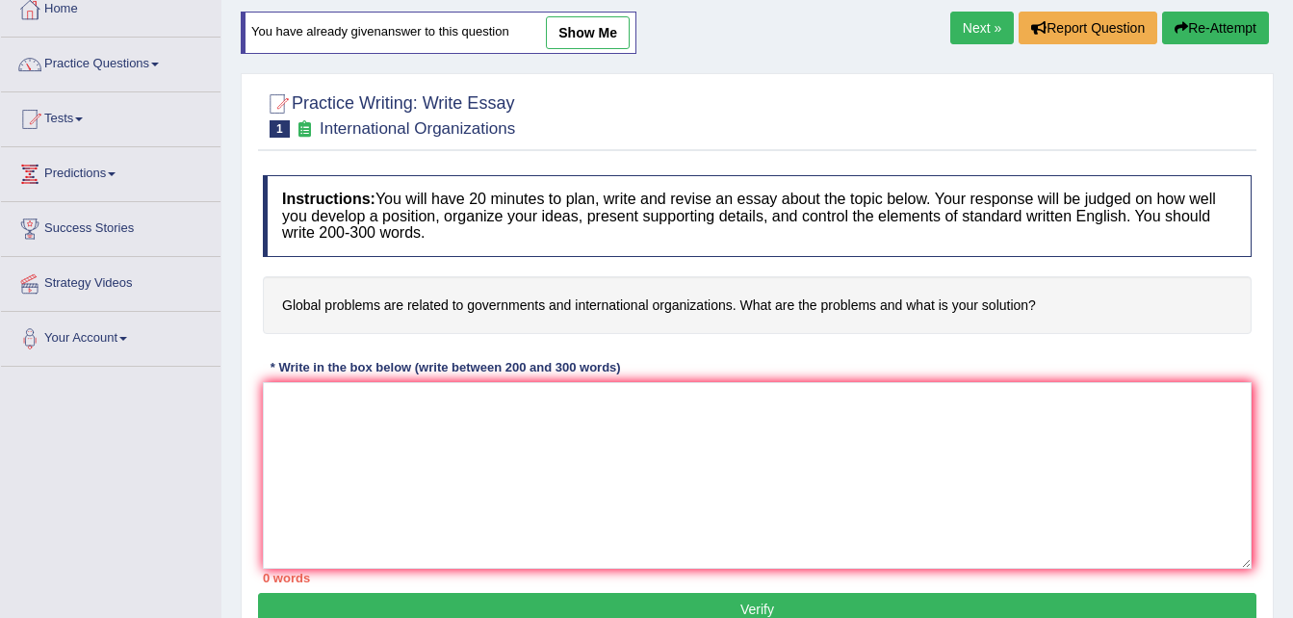
scroll to position [114, 0]
click at [333, 403] on textarea at bounding box center [757, 474] width 989 height 187
paste textarea "The increasing influence of covid -19 on our lives has ignited numerous discuss…"
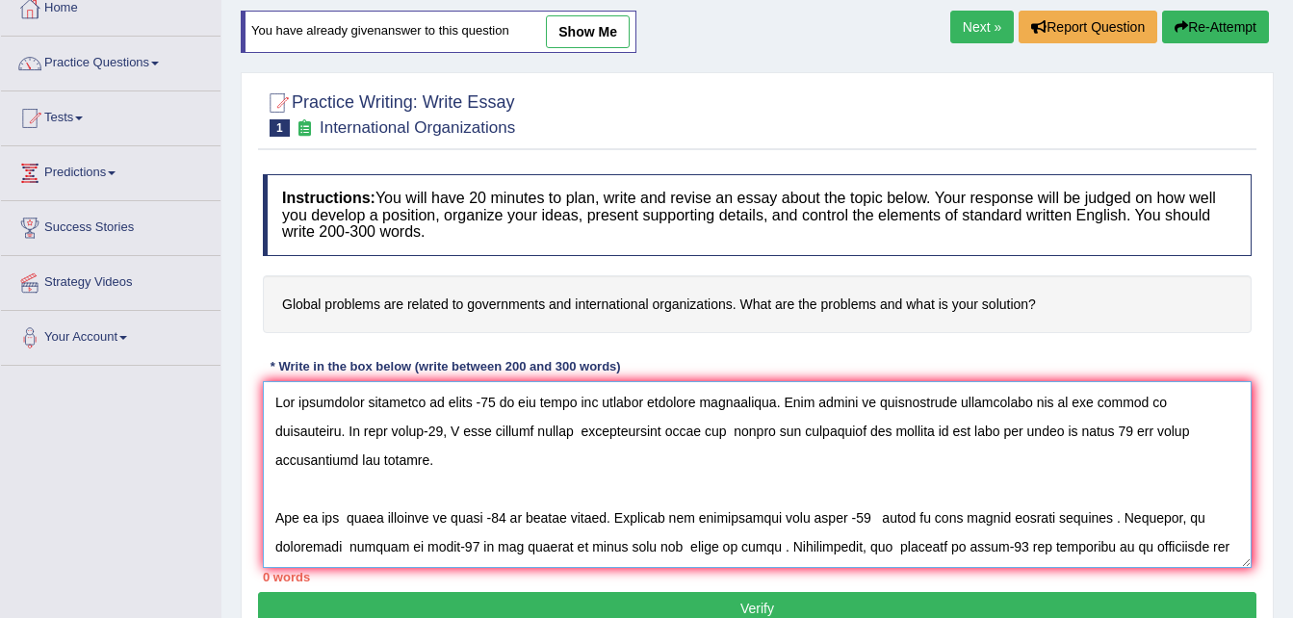
scroll to position [219, 0]
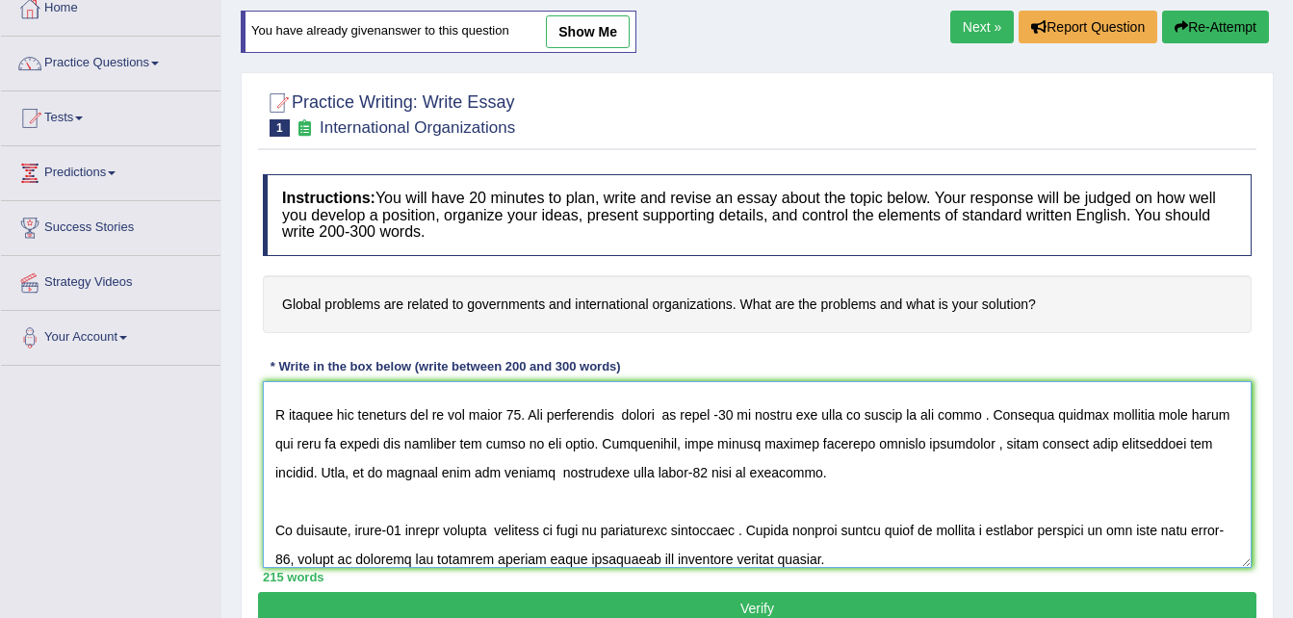
click at [509, 415] on textarea at bounding box center [757, 474] width 989 height 187
click at [722, 407] on textarea at bounding box center [757, 474] width 989 height 187
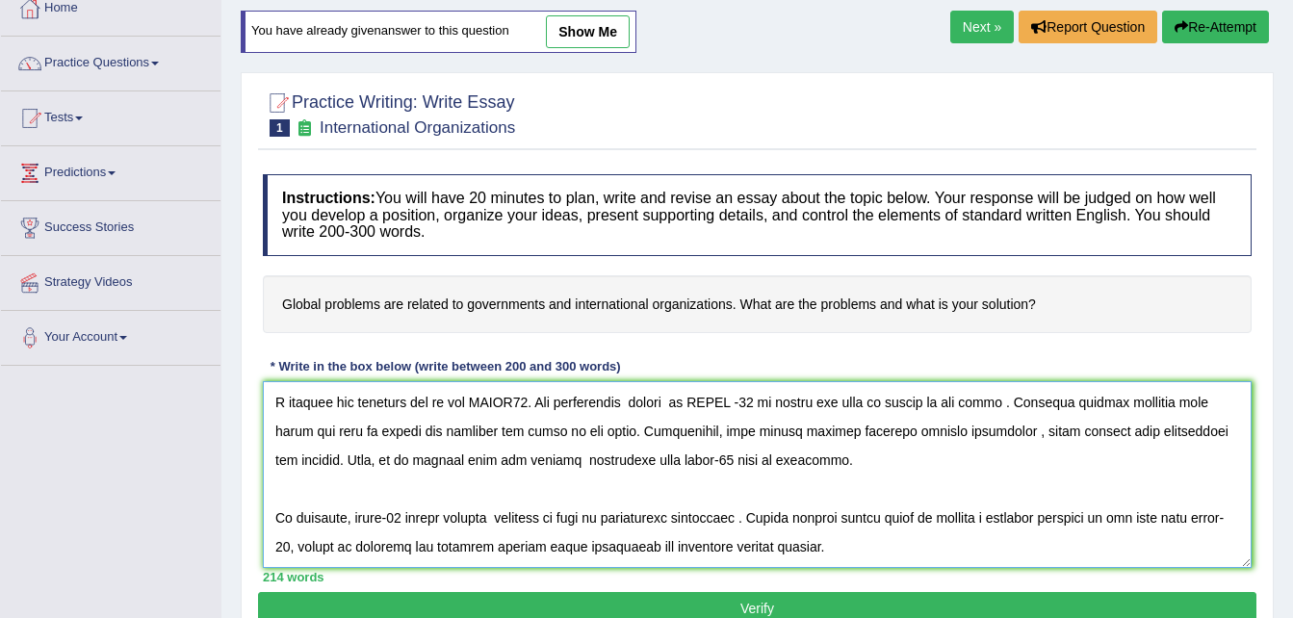
click at [686, 462] on textarea at bounding box center [757, 474] width 989 height 187
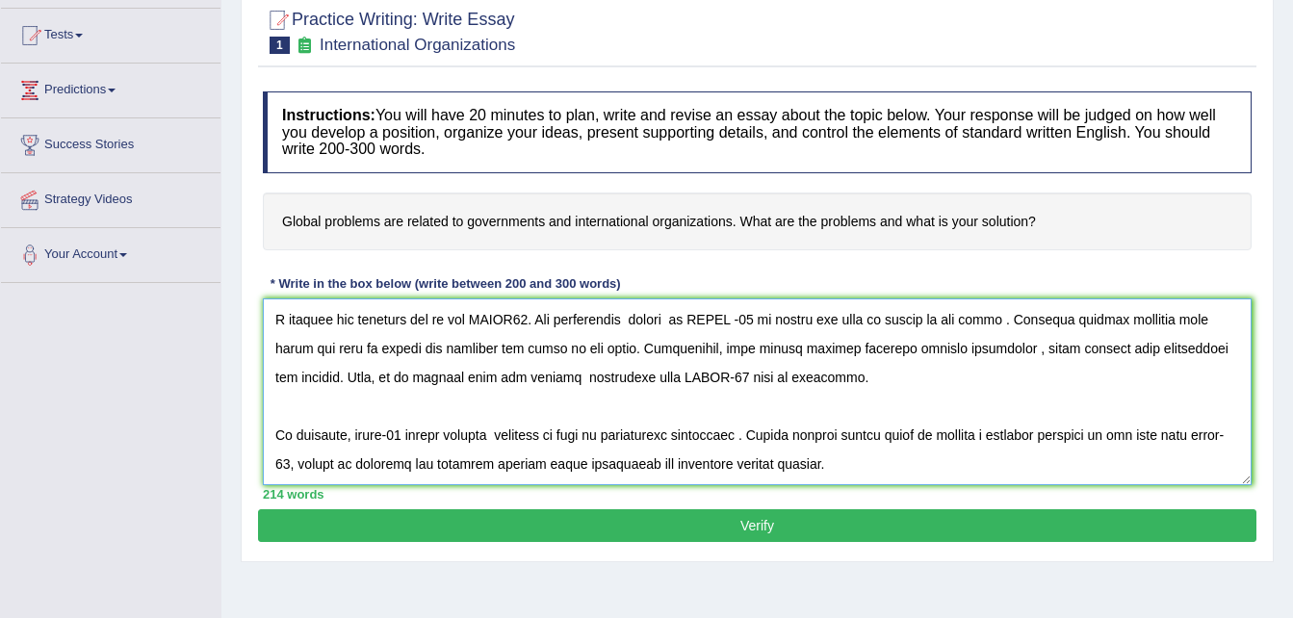
scroll to position [198, 0]
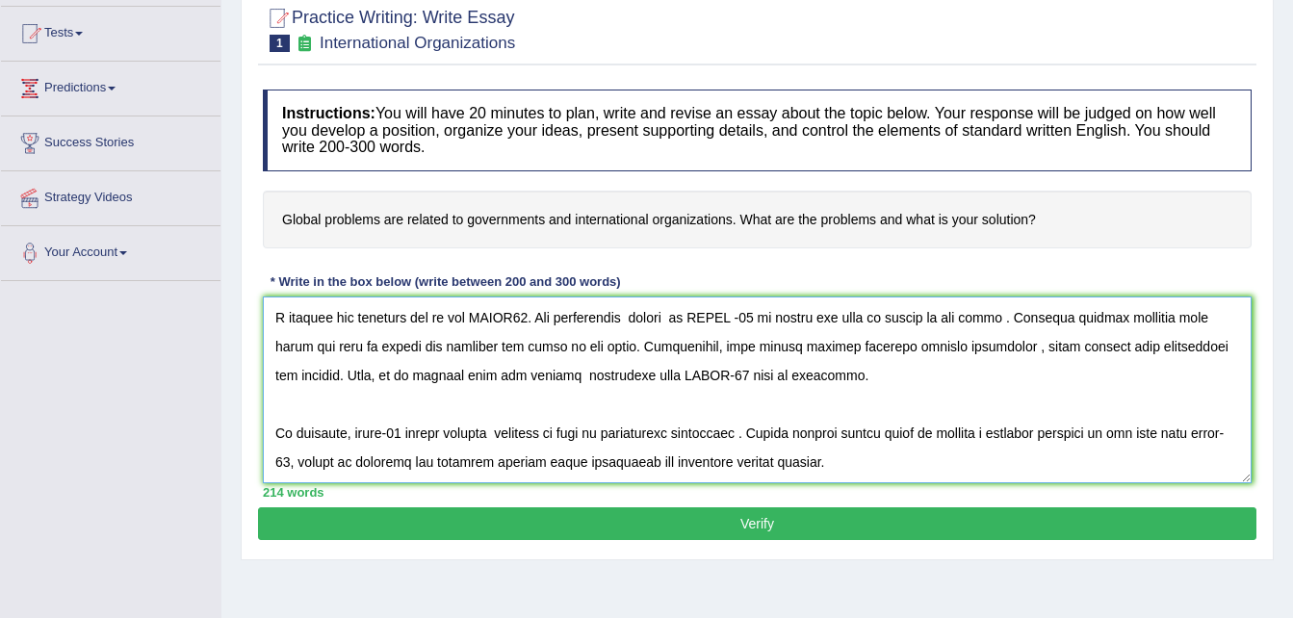
click at [384, 434] on textarea at bounding box center [757, 390] width 989 height 187
click at [307, 461] on textarea at bounding box center [757, 390] width 989 height 187
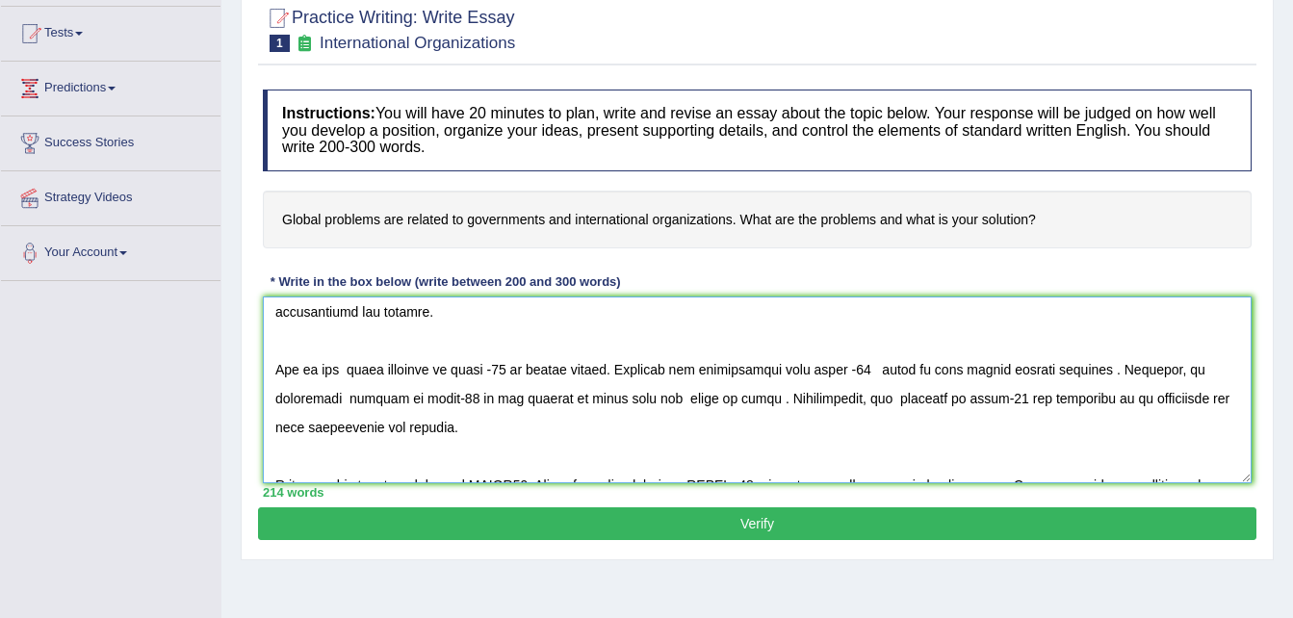
scroll to position [0, 0]
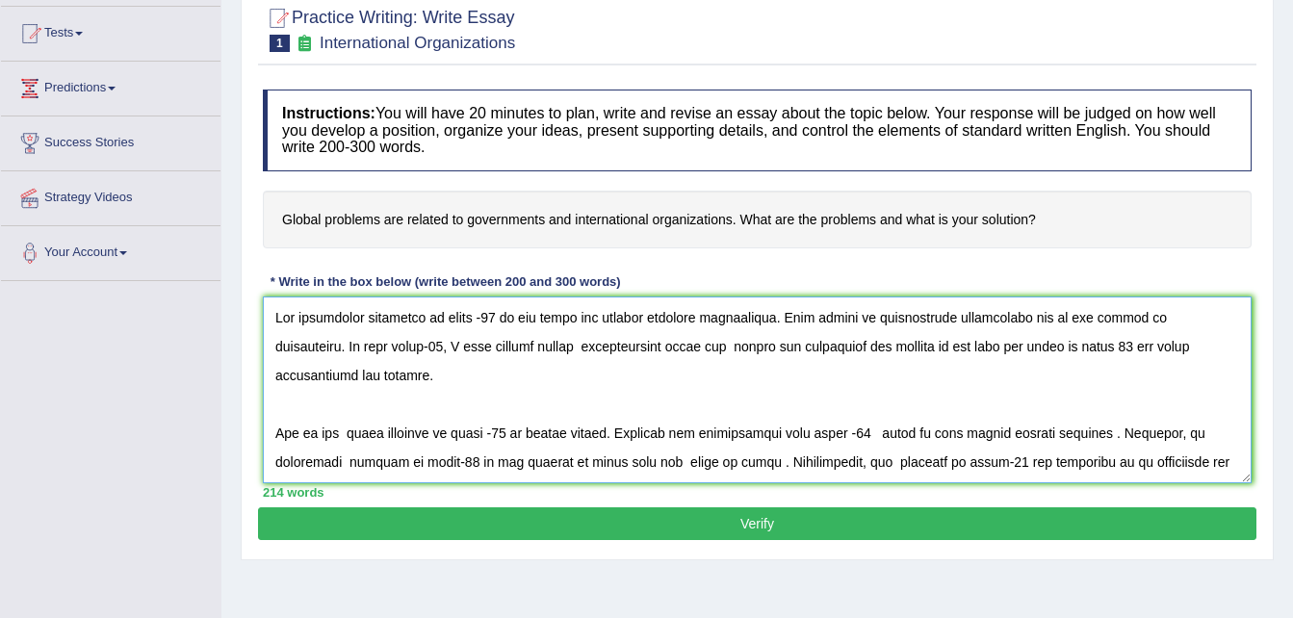
click at [471, 316] on textarea at bounding box center [757, 390] width 989 height 187
click at [331, 348] on textarea at bounding box center [757, 390] width 989 height 187
click at [490, 346] on textarea at bounding box center [757, 390] width 989 height 187
click at [762, 348] on textarea at bounding box center [757, 390] width 989 height 187
click at [723, 347] on textarea at bounding box center [757, 390] width 989 height 187
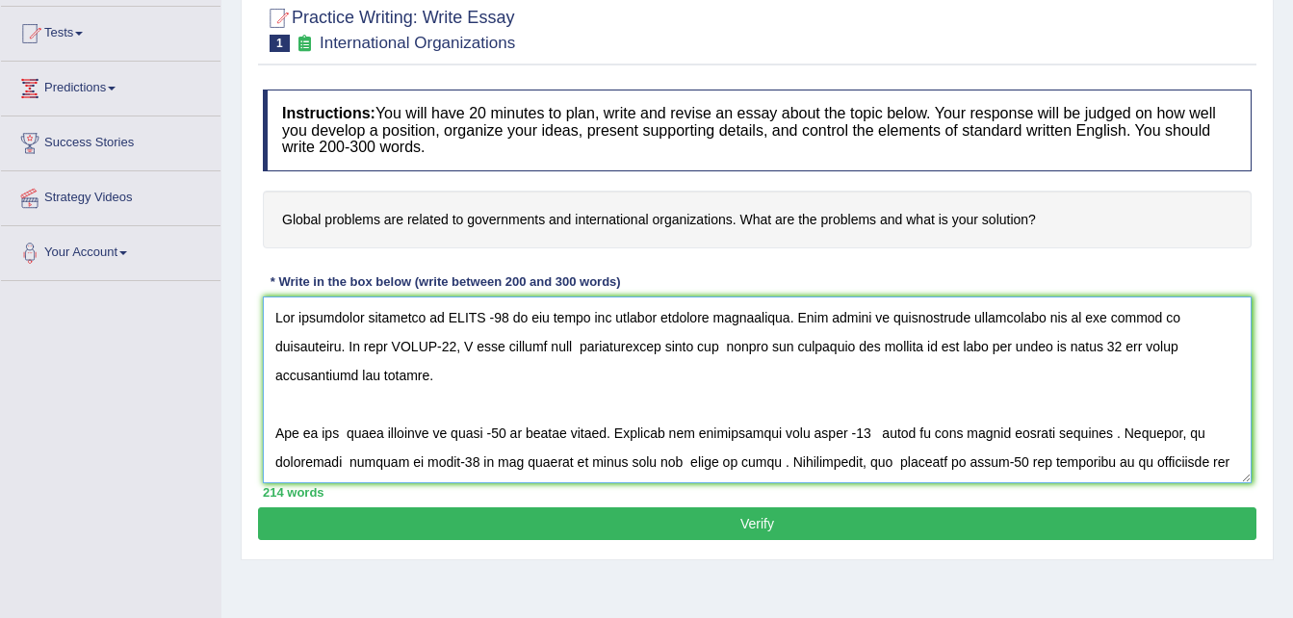
click at [1006, 347] on textarea at bounding box center [757, 390] width 989 height 187
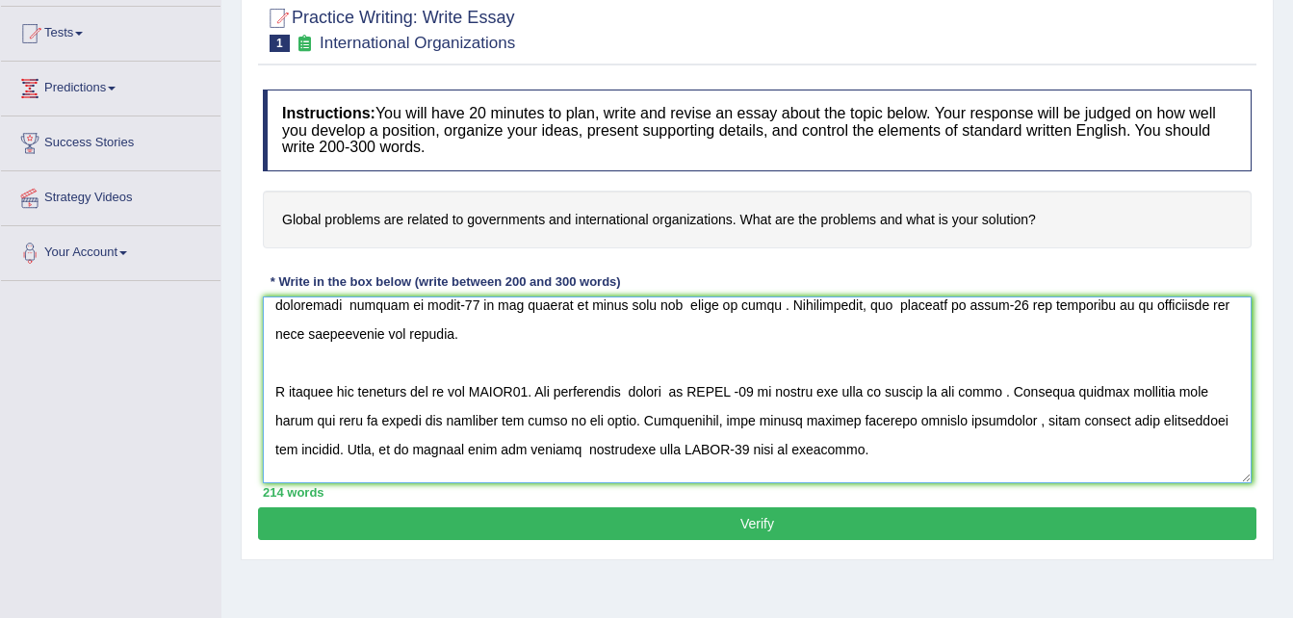
scroll to position [158, 0]
click at [282, 391] on textarea at bounding box center [757, 390] width 989 height 187
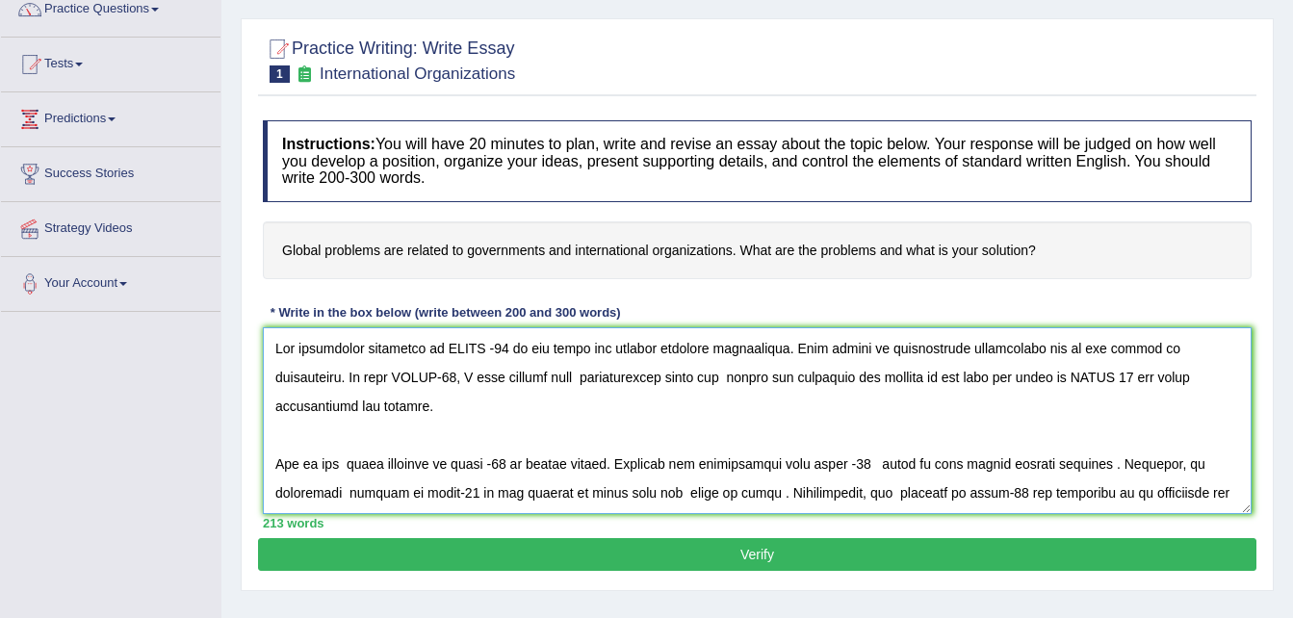
scroll to position [172, 0]
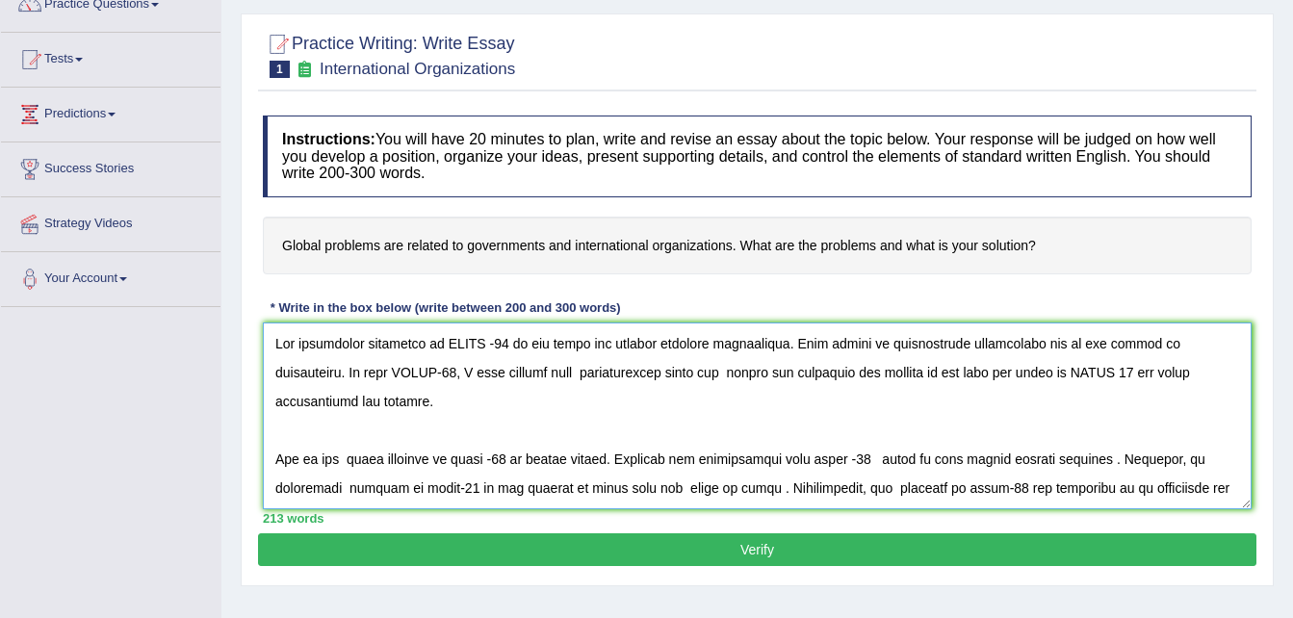
click at [738, 379] on textarea at bounding box center [757, 416] width 989 height 187
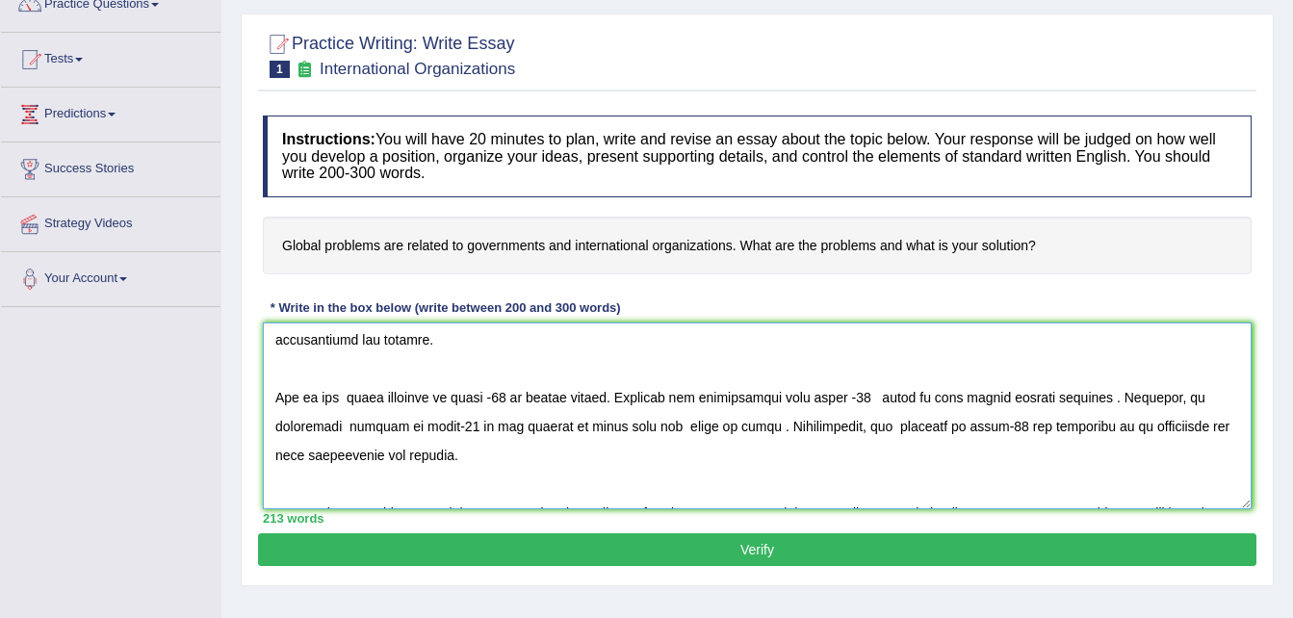
scroll to position [63, 0]
click at [1110, 397] on textarea at bounding box center [757, 416] width 989 height 187
click at [732, 427] on textarea at bounding box center [757, 416] width 989 height 187
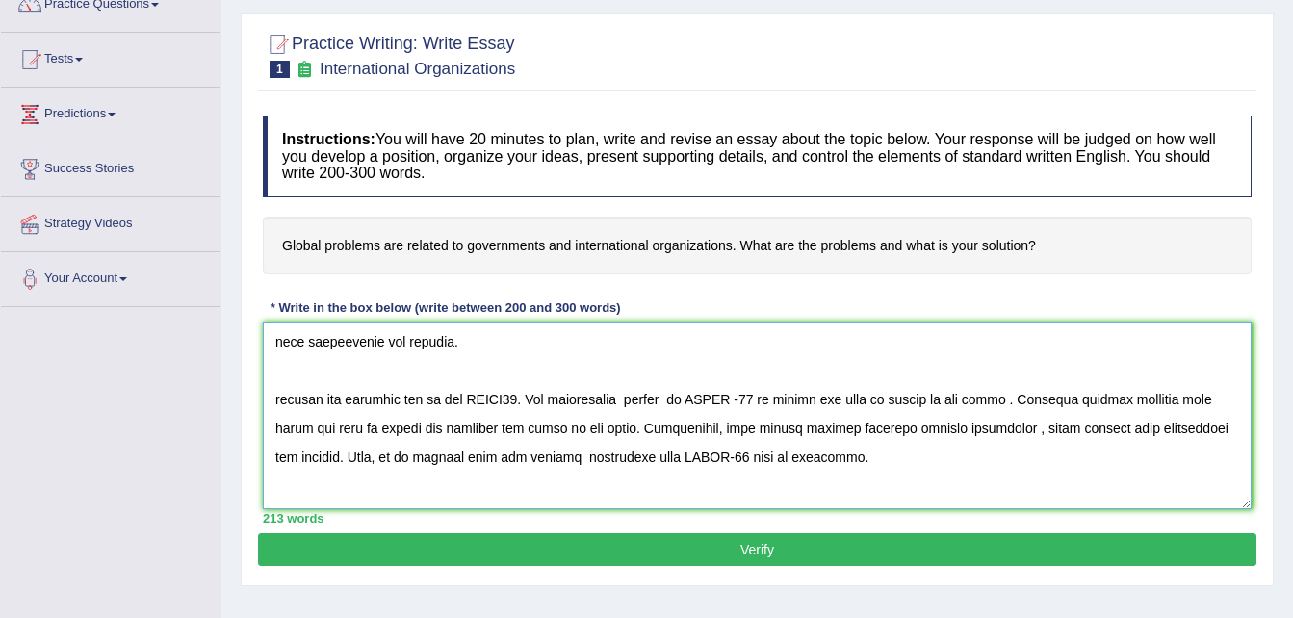
scroll to position [179, 0]
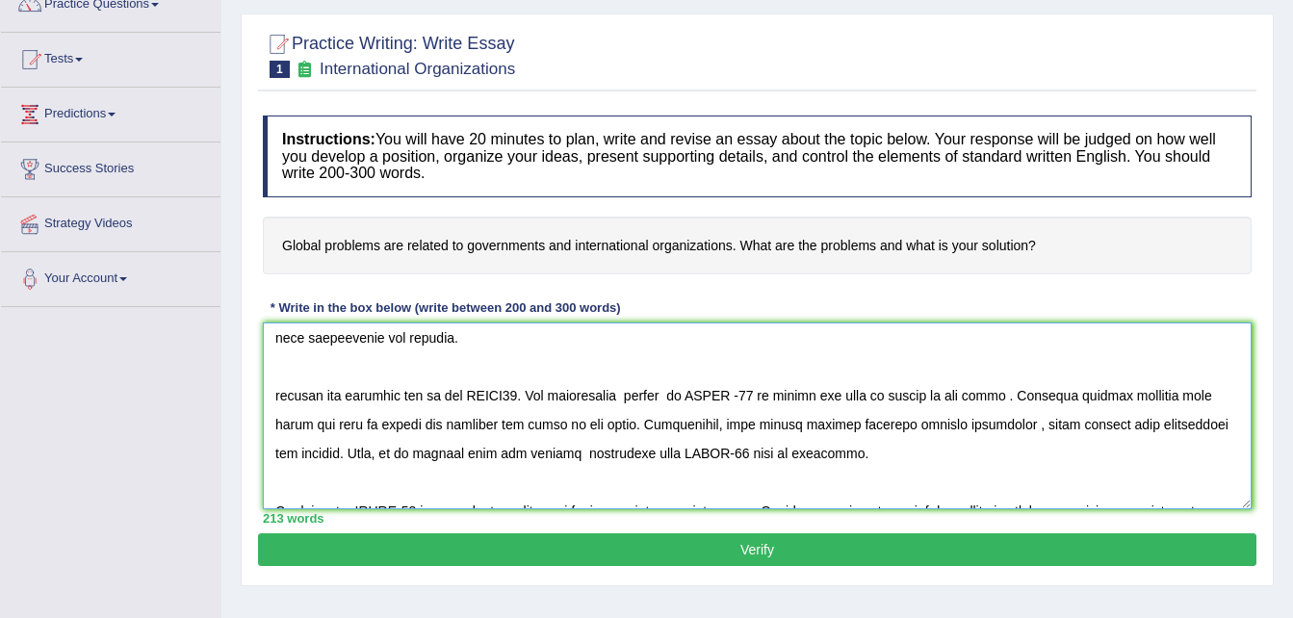
click at [775, 411] on textarea at bounding box center [757, 416] width 989 height 187
click at [987, 426] on textarea at bounding box center [757, 416] width 989 height 187
click at [989, 397] on textarea at bounding box center [757, 416] width 989 height 187
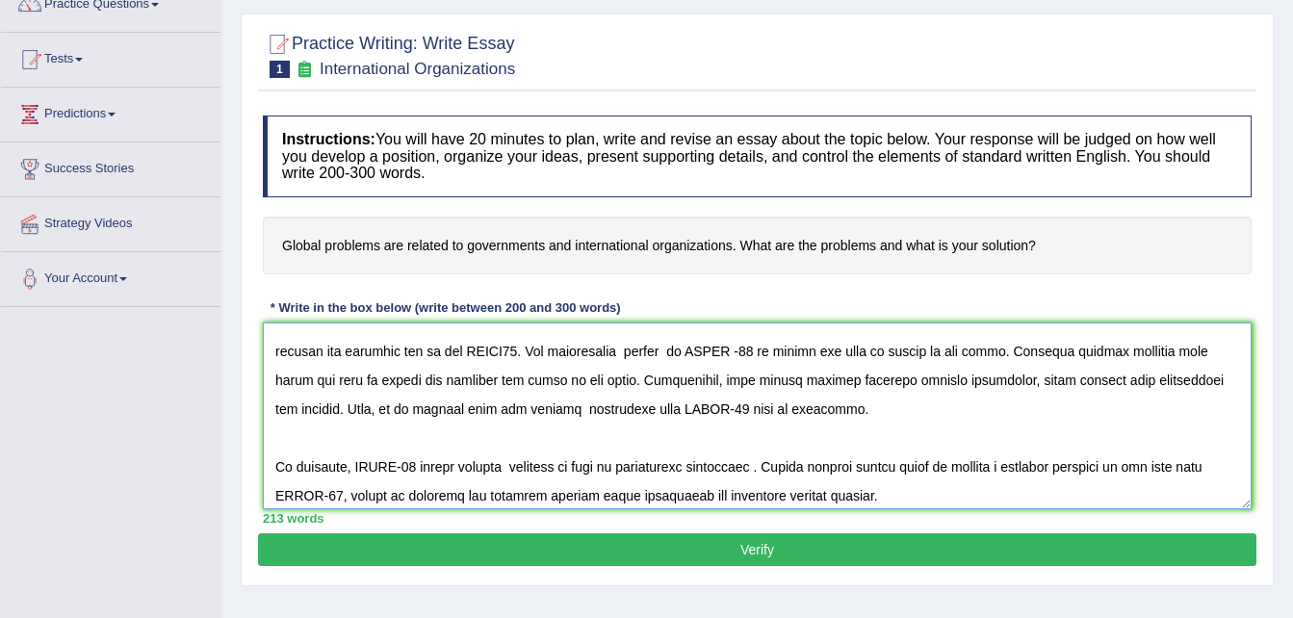
scroll to position [231, 0]
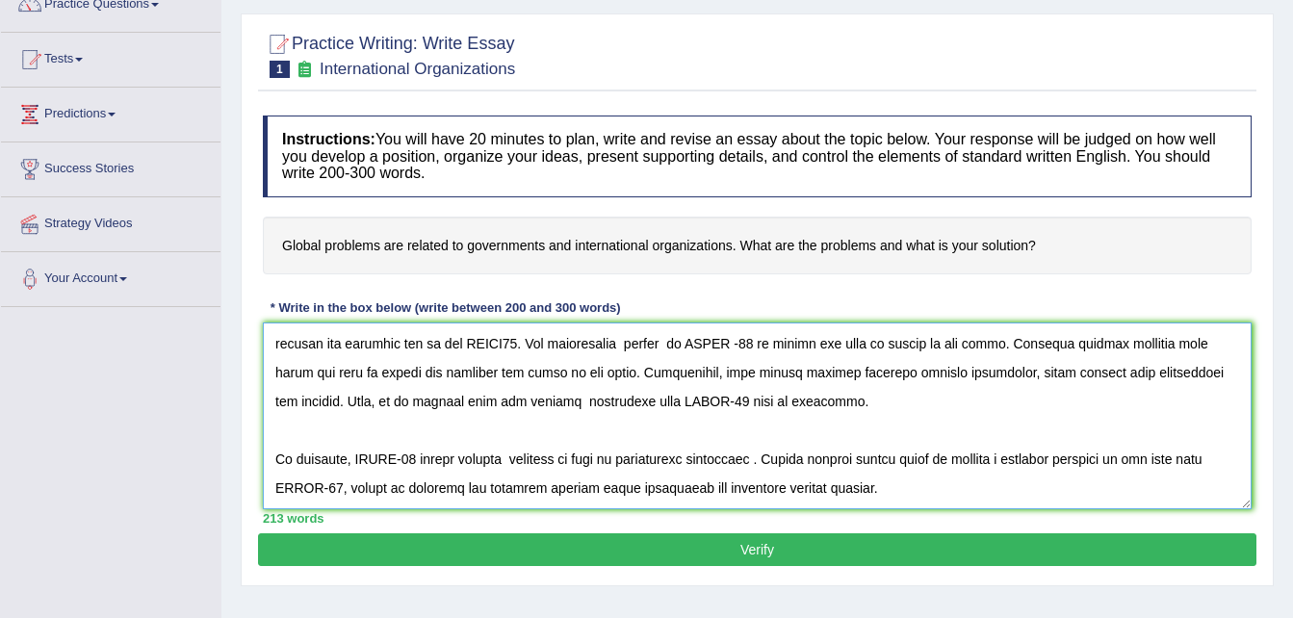
click at [757, 460] on textarea at bounding box center [757, 416] width 989 height 187
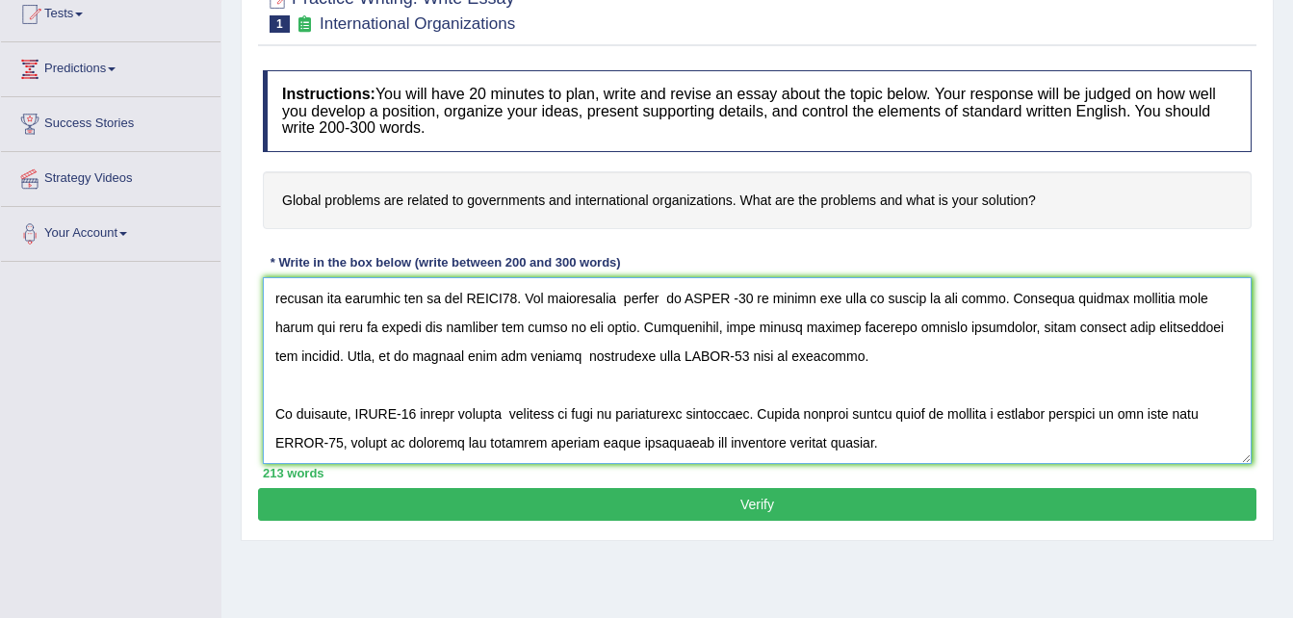
scroll to position [219, 0]
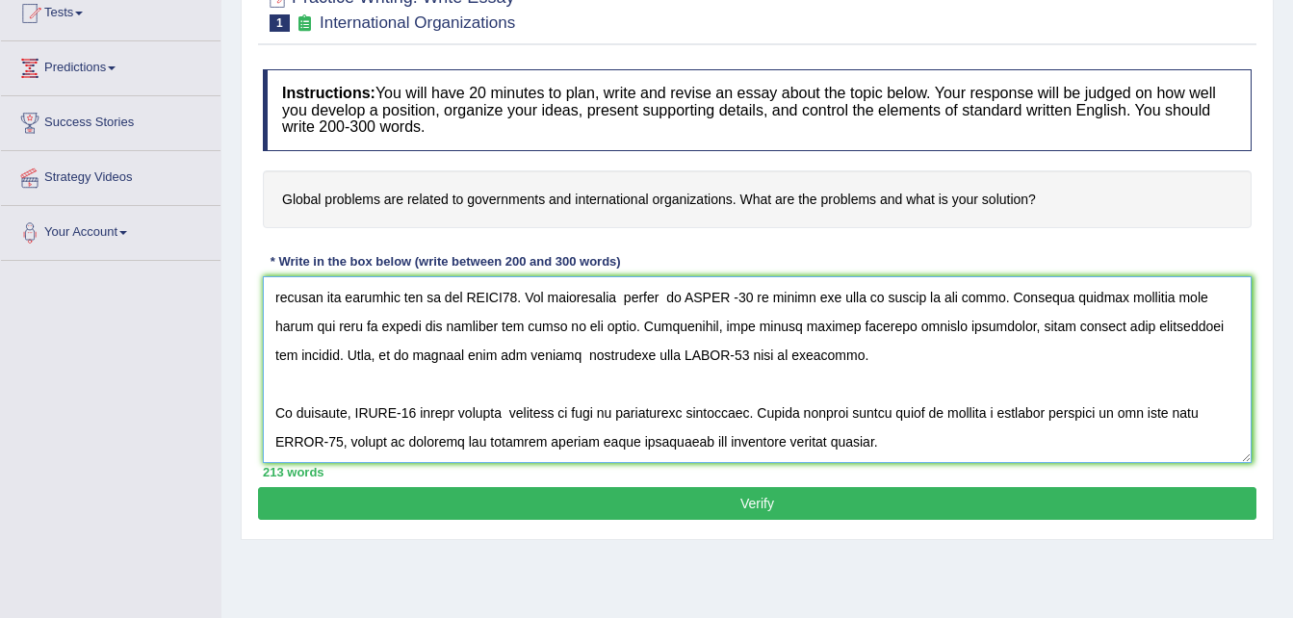
type textarea "The increasing influence of COVID -19 on our lives has ignited numerous discuss…"
click at [745, 500] on button "Verify" at bounding box center [757, 503] width 999 height 33
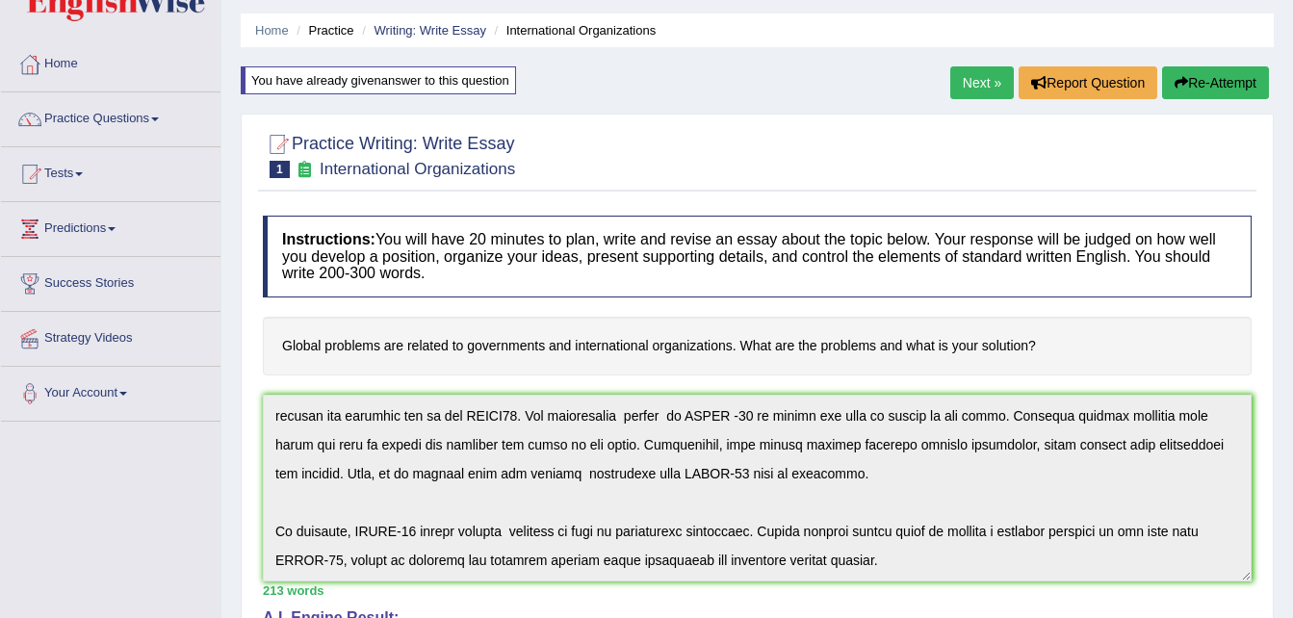
scroll to position [0, 0]
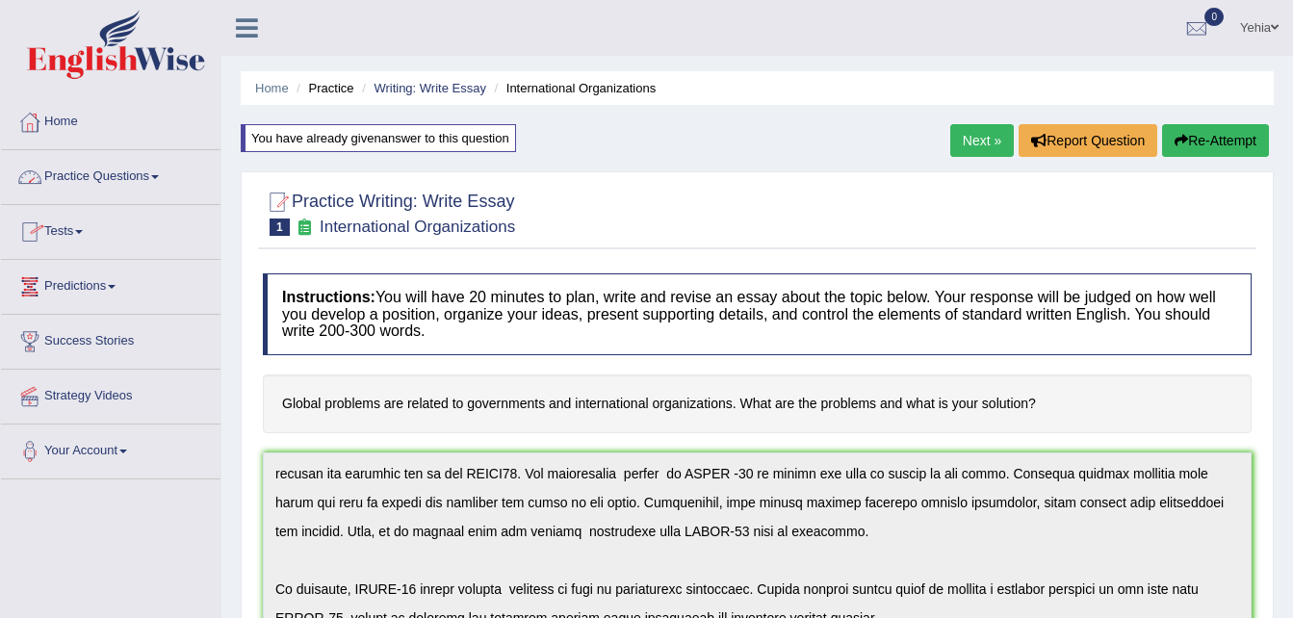
click at [155, 169] on link "Practice Questions" at bounding box center [111, 174] width 220 height 48
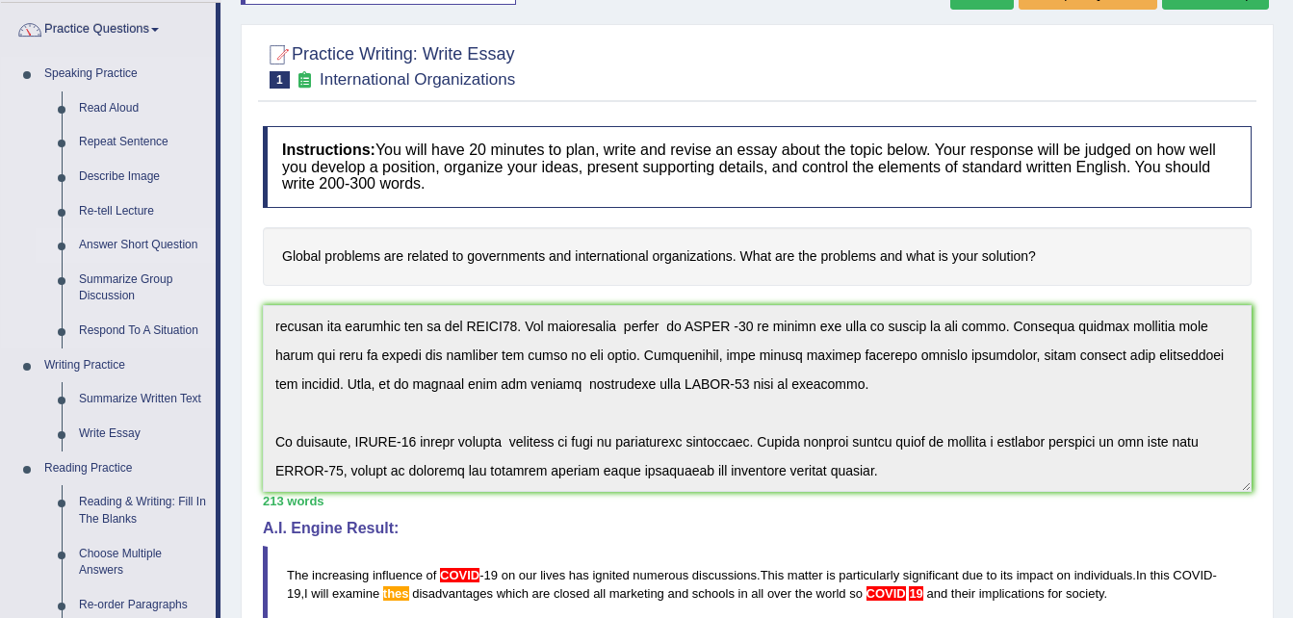
scroll to position [148, 0]
click at [114, 430] on link "Write Essay" at bounding box center [142, 433] width 145 height 35
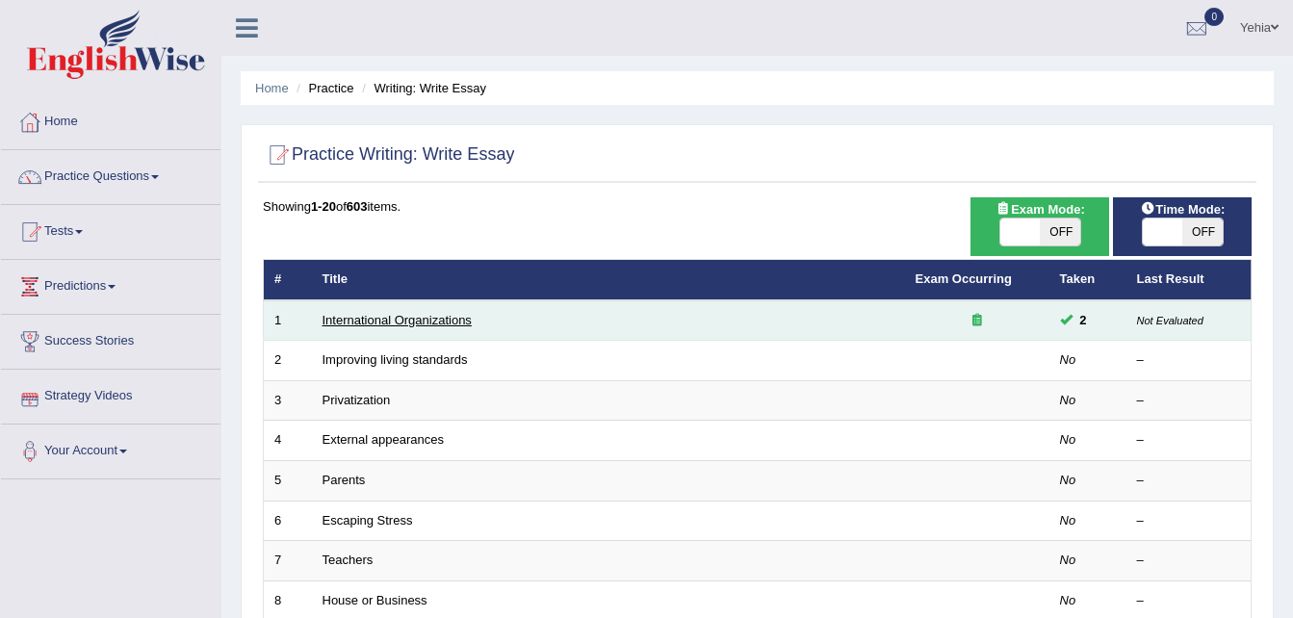
click at [414, 320] on link "International Organizations" at bounding box center [397, 320] width 149 height 14
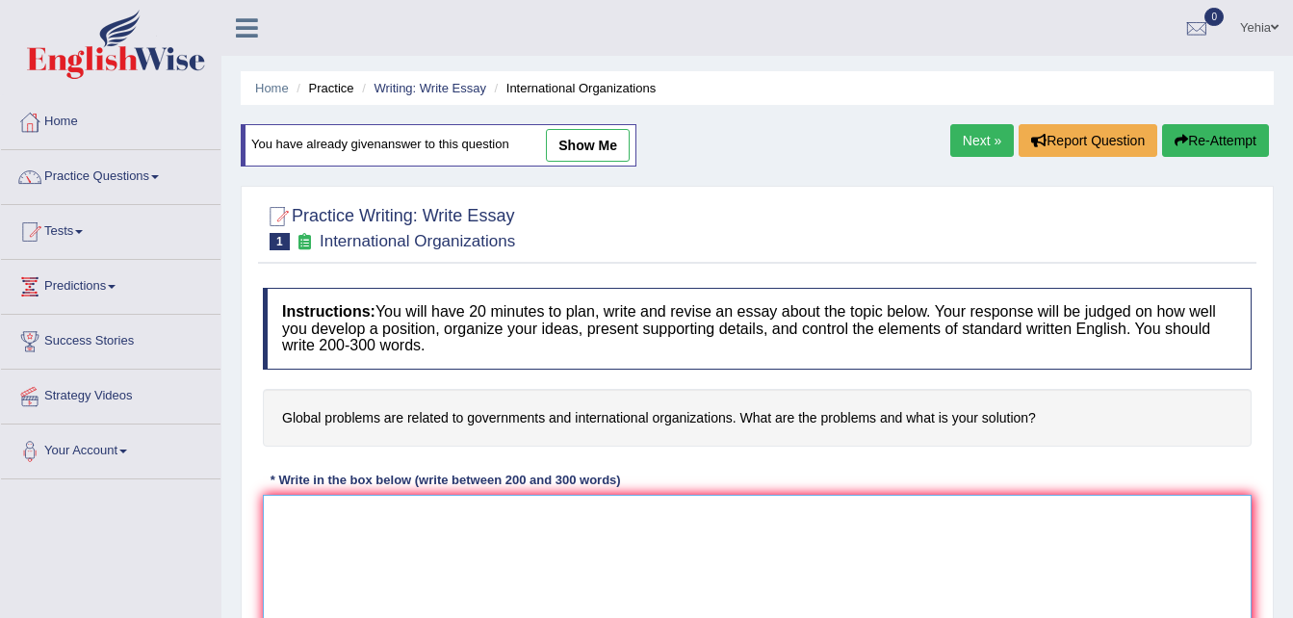
click at [420, 536] on textarea at bounding box center [757, 588] width 989 height 187
paste textarea "The increasing influence of covid -19 on our lives has ignited numerous discuss…"
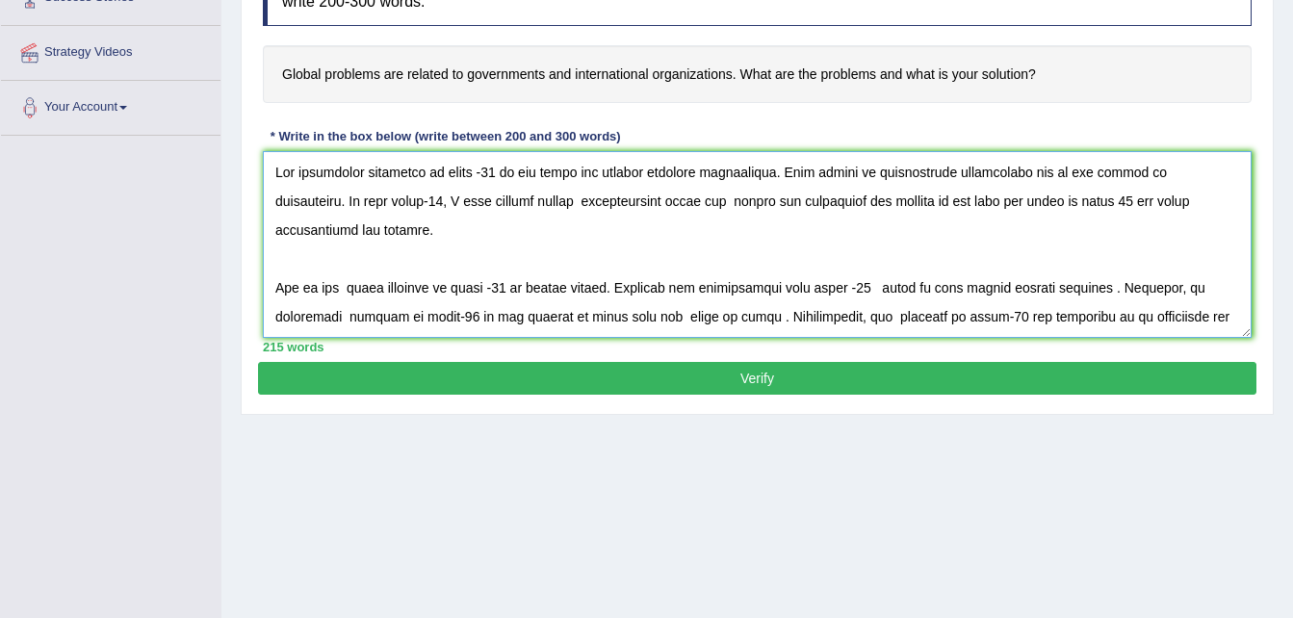
click at [475, 173] on textarea at bounding box center [757, 244] width 989 height 187
click at [329, 206] on textarea at bounding box center [757, 244] width 989 height 187
click at [488, 201] on textarea at bounding box center [757, 244] width 989 height 187
click at [726, 200] on textarea at bounding box center [757, 244] width 989 height 187
click at [1008, 199] on textarea at bounding box center [757, 244] width 989 height 187
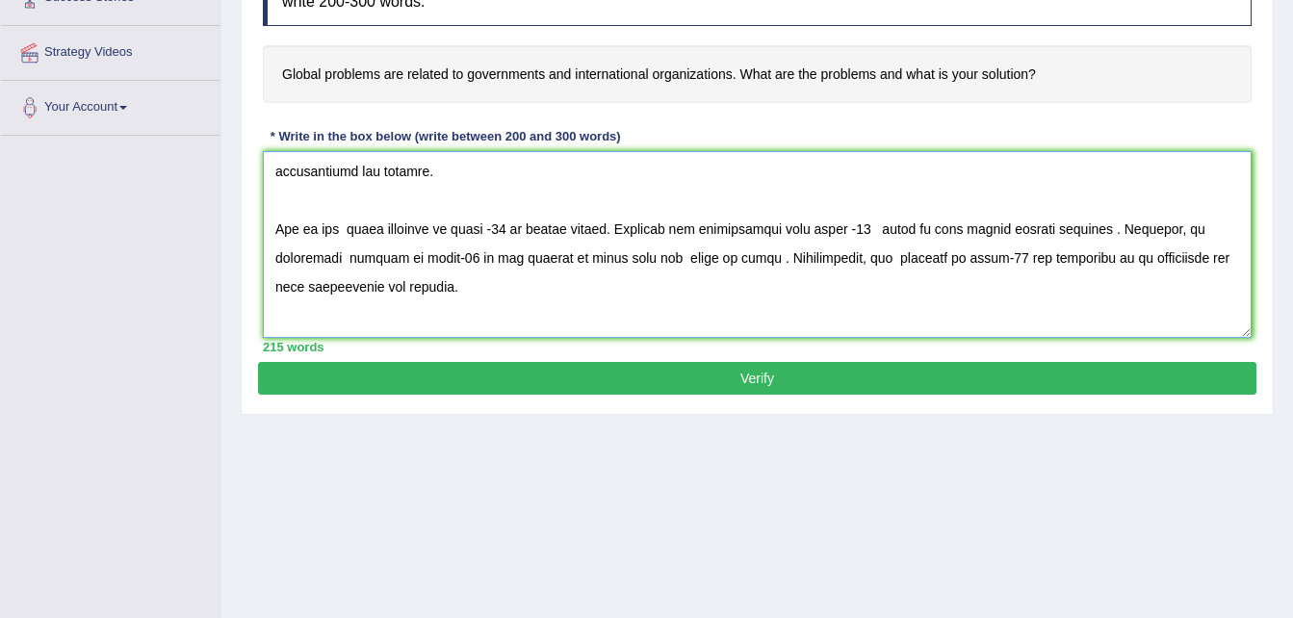
scroll to position [63, 0]
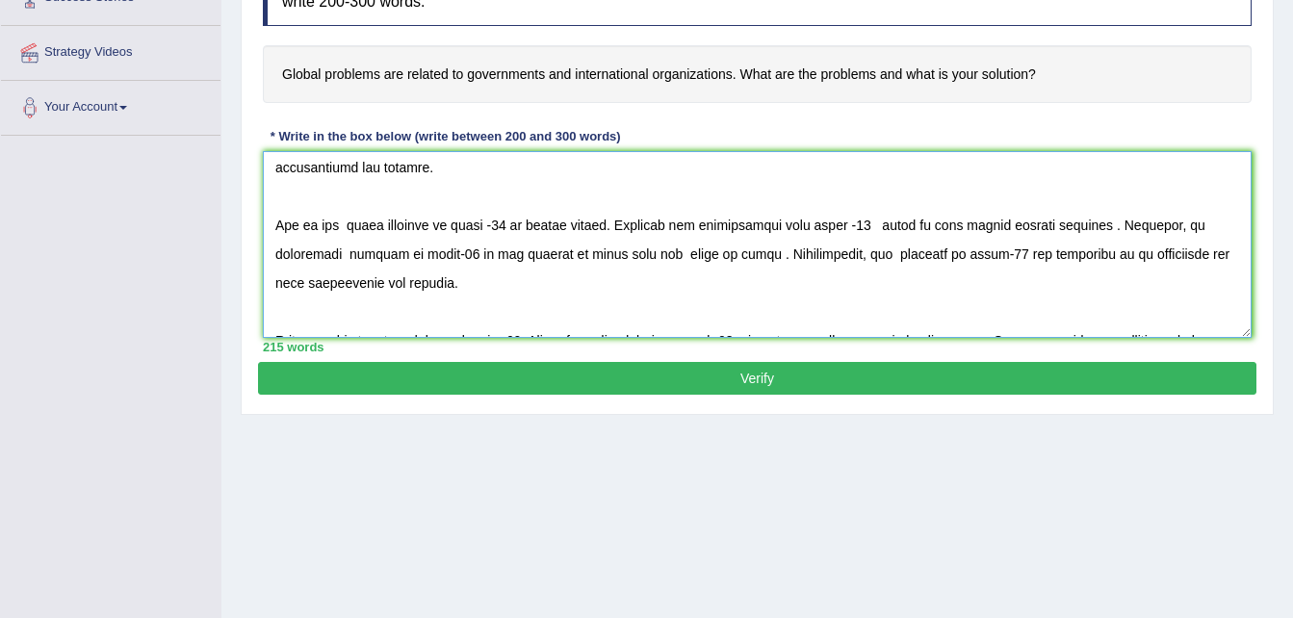
click at [491, 223] on textarea at bounding box center [757, 244] width 989 height 187
click at [1096, 227] on textarea at bounding box center [757, 244] width 989 height 187
click at [874, 231] on textarea at bounding box center [757, 244] width 989 height 187
click at [438, 258] on textarea at bounding box center [757, 244] width 989 height 187
click at [740, 260] on textarea at bounding box center [757, 244] width 989 height 187
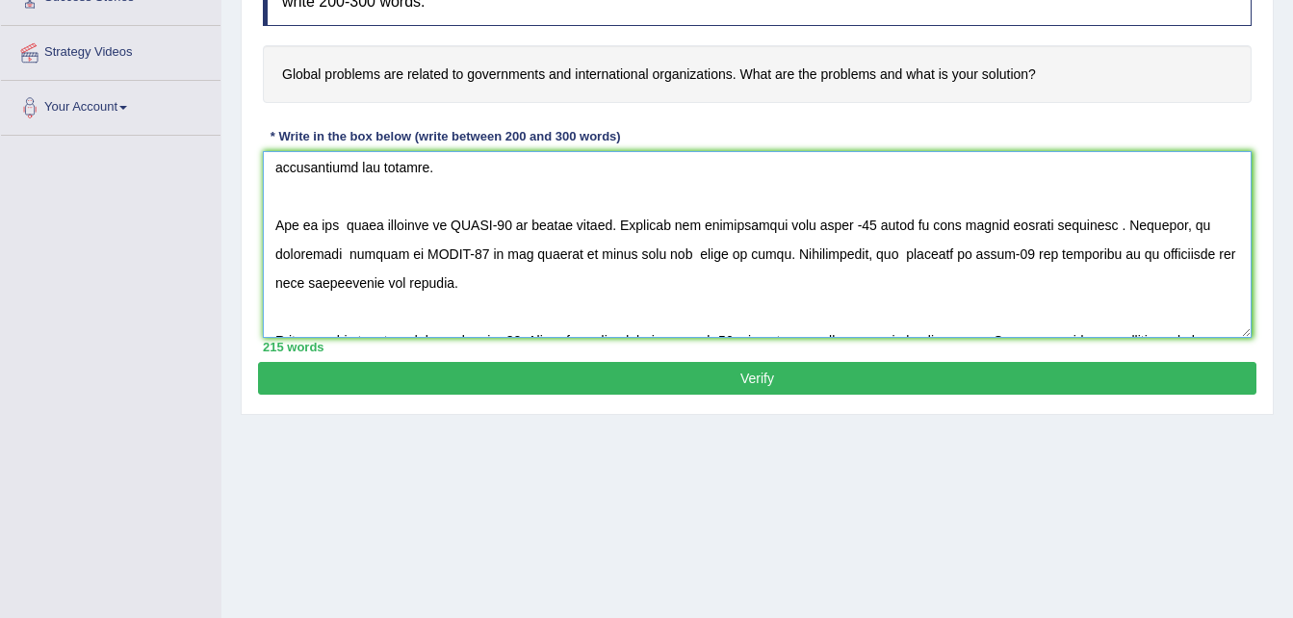
click at [966, 254] on textarea at bounding box center [757, 244] width 989 height 187
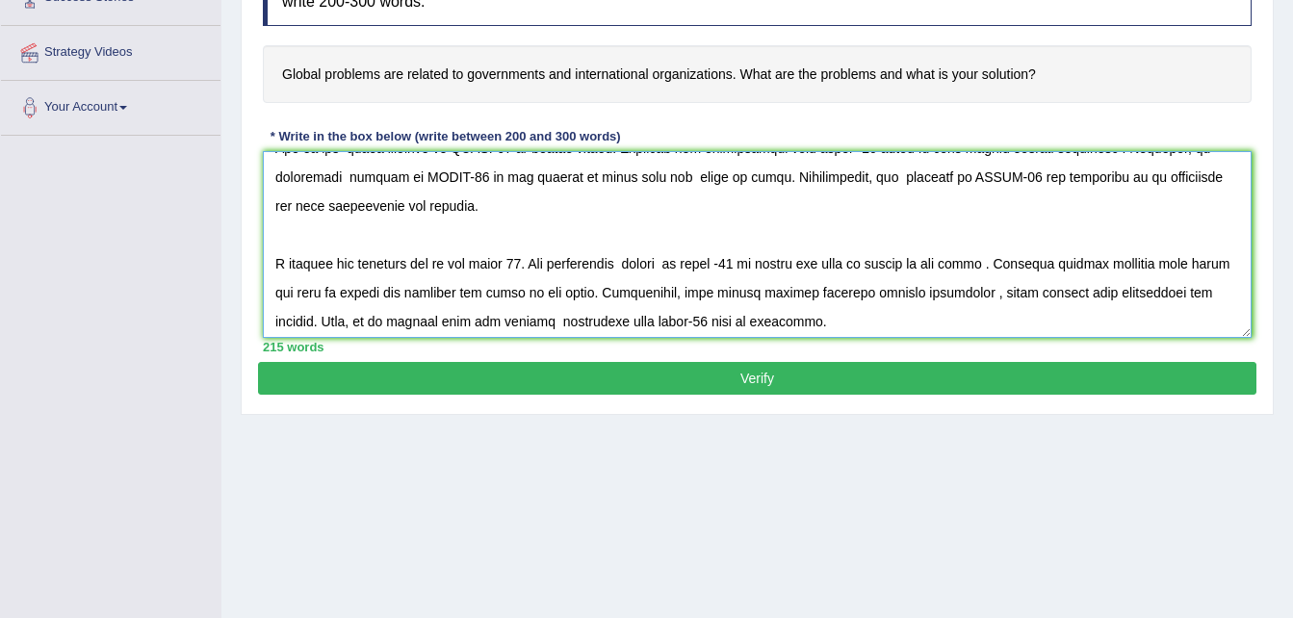
scroll to position [141, 0]
click at [282, 266] on textarea at bounding box center [757, 244] width 989 height 187
click at [501, 264] on textarea at bounding box center [757, 244] width 989 height 187
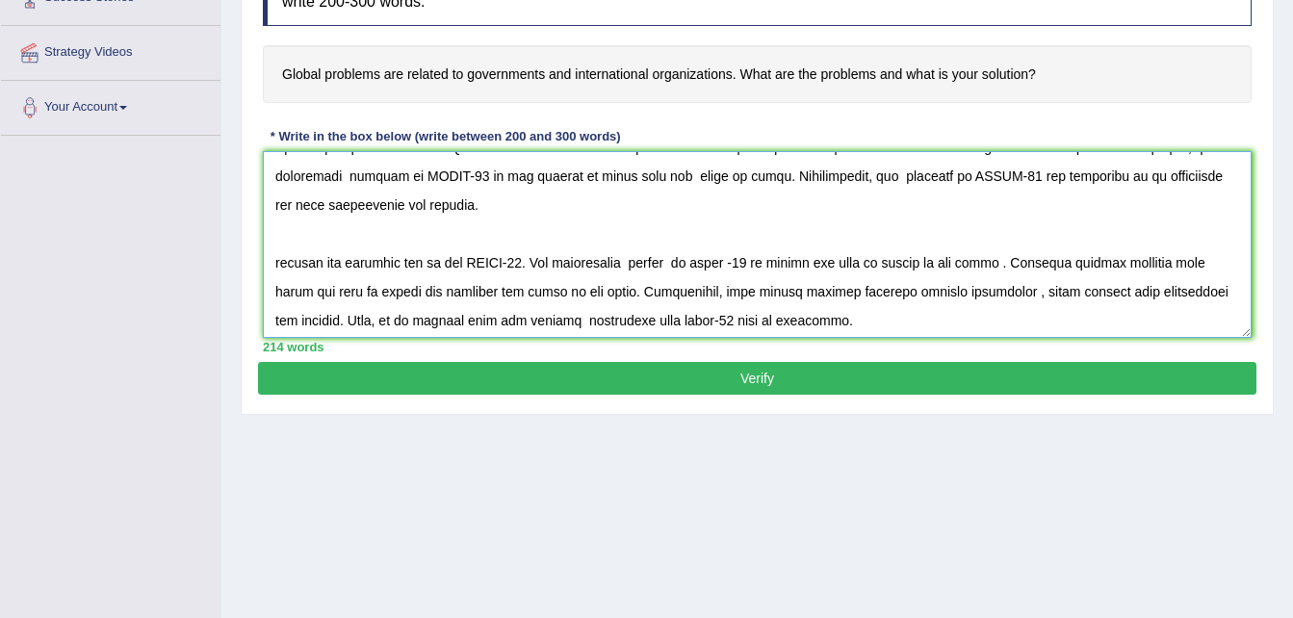
click at [716, 265] on textarea at bounding box center [757, 244] width 989 height 187
click at [993, 262] on textarea at bounding box center [757, 244] width 989 height 187
click at [1216, 259] on textarea at bounding box center [757, 244] width 989 height 187
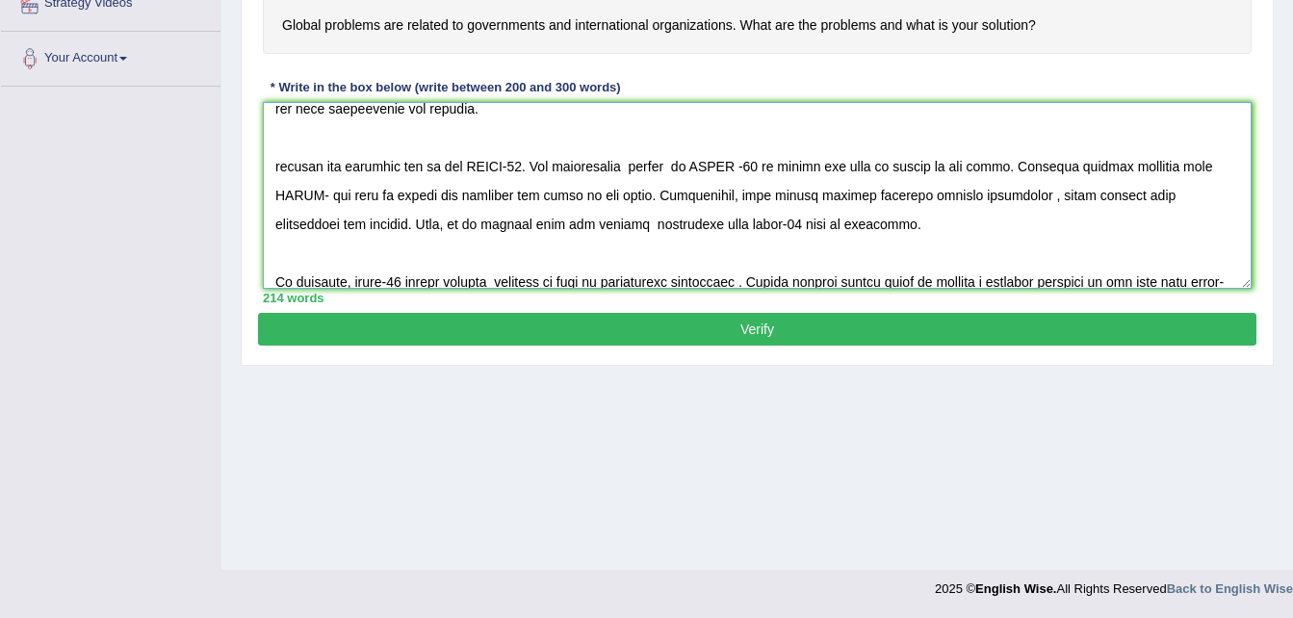
scroll to position [189, 0]
click at [318, 192] on textarea at bounding box center [757, 195] width 989 height 187
click at [512, 197] on textarea at bounding box center [757, 195] width 989 height 187
click at [920, 196] on textarea at bounding box center [757, 195] width 989 height 187
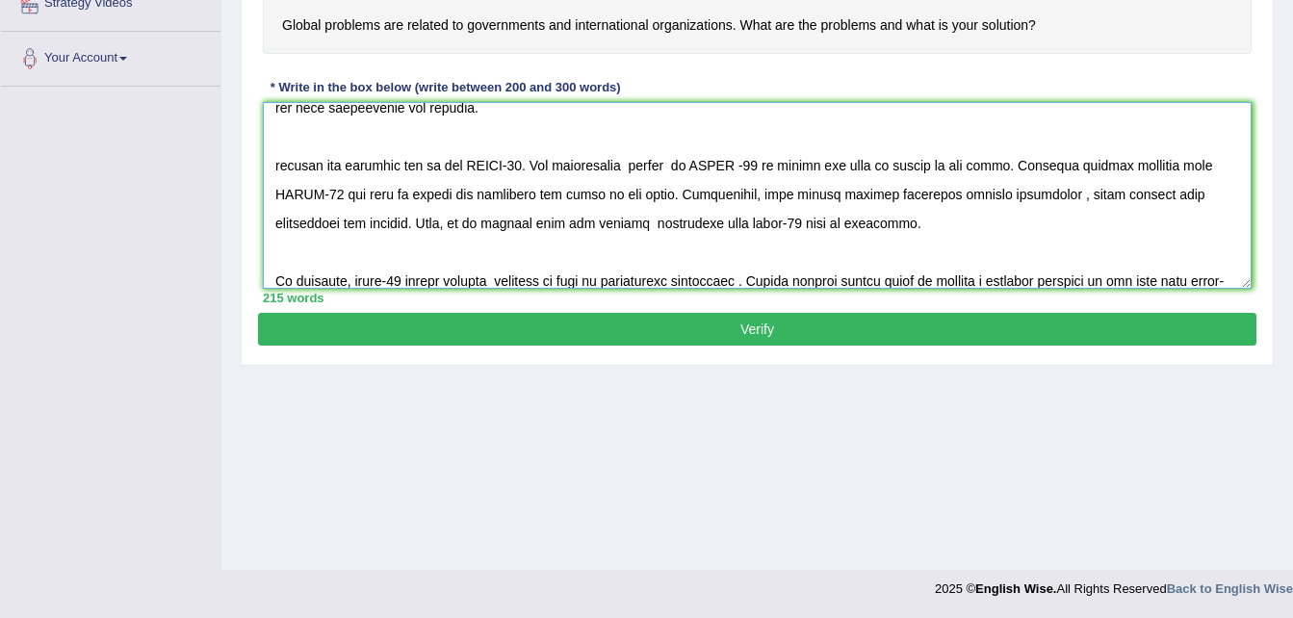
click at [752, 224] on textarea at bounding box center [757, 195] width 989 height 187
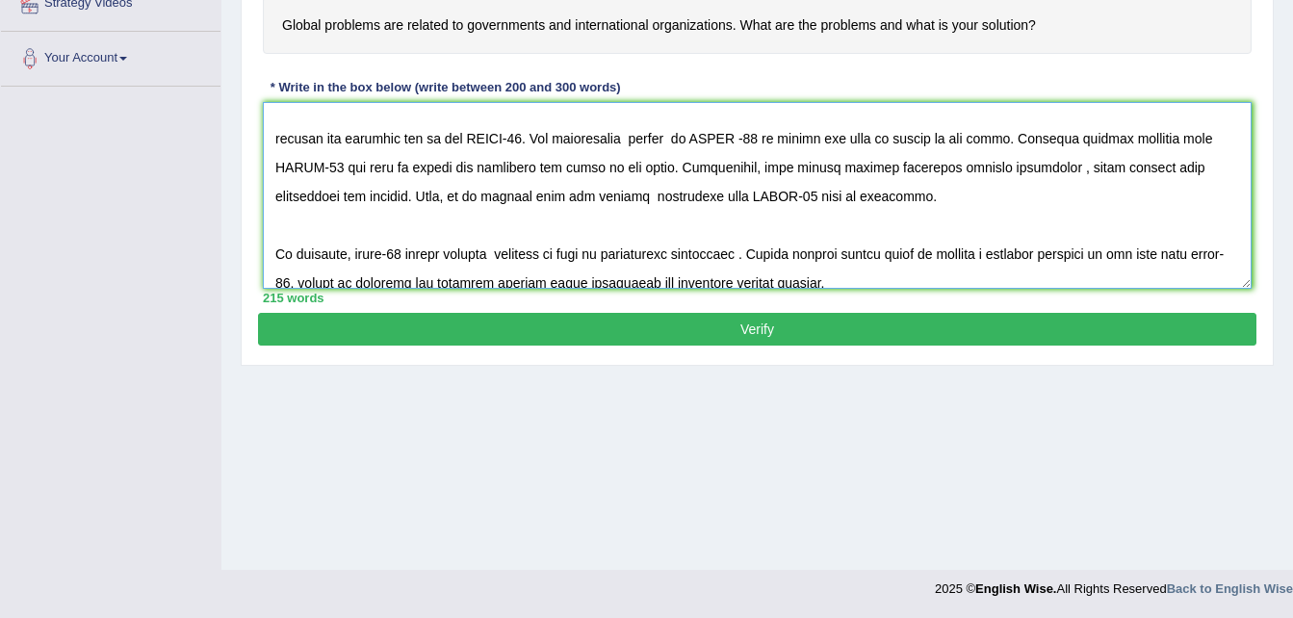
scroll to position [231, 0]
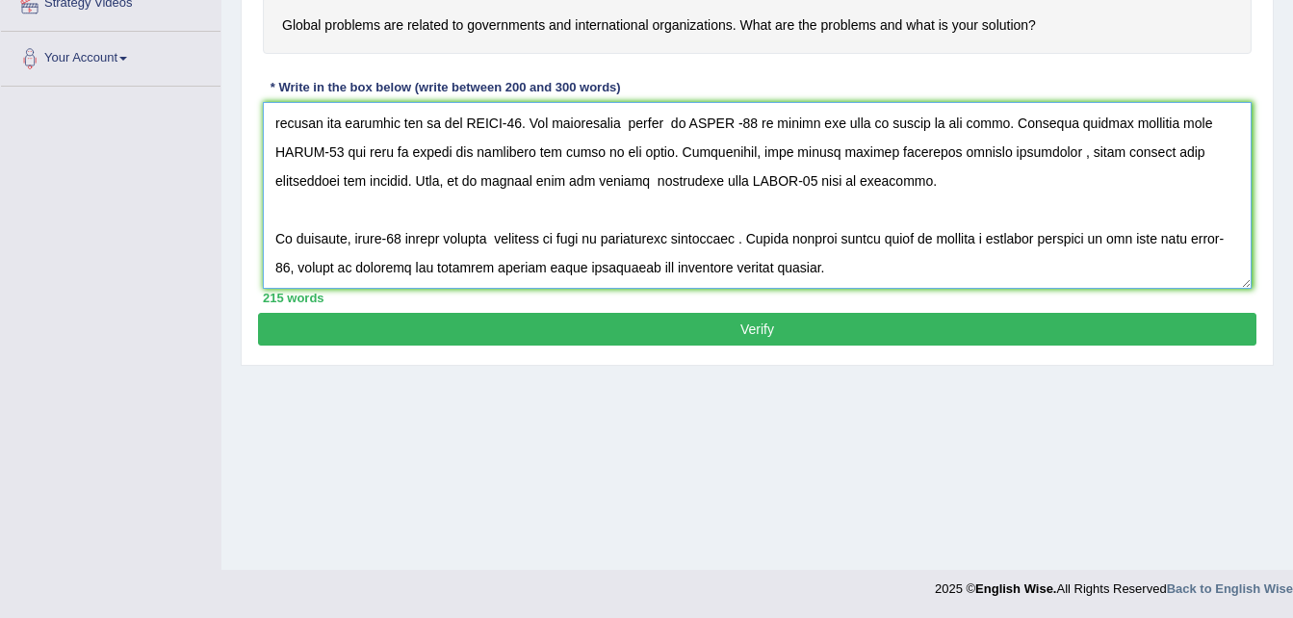
click at [385, 241] on textarea at bounding box center [757, 195] width 989 height 187
click at [761, 242] on textarea at bounding box center [757, 195] width 989 height 187
click at [308, 270] on textarea at bounding box center [757, 195] width 989 height 187
type textarea "The increasing influence of COVID-19 on our lives has ignited numerous discussi…"
click at [770, 326] on button "Verify" at bounding box center [757, 329] width 999 height 33
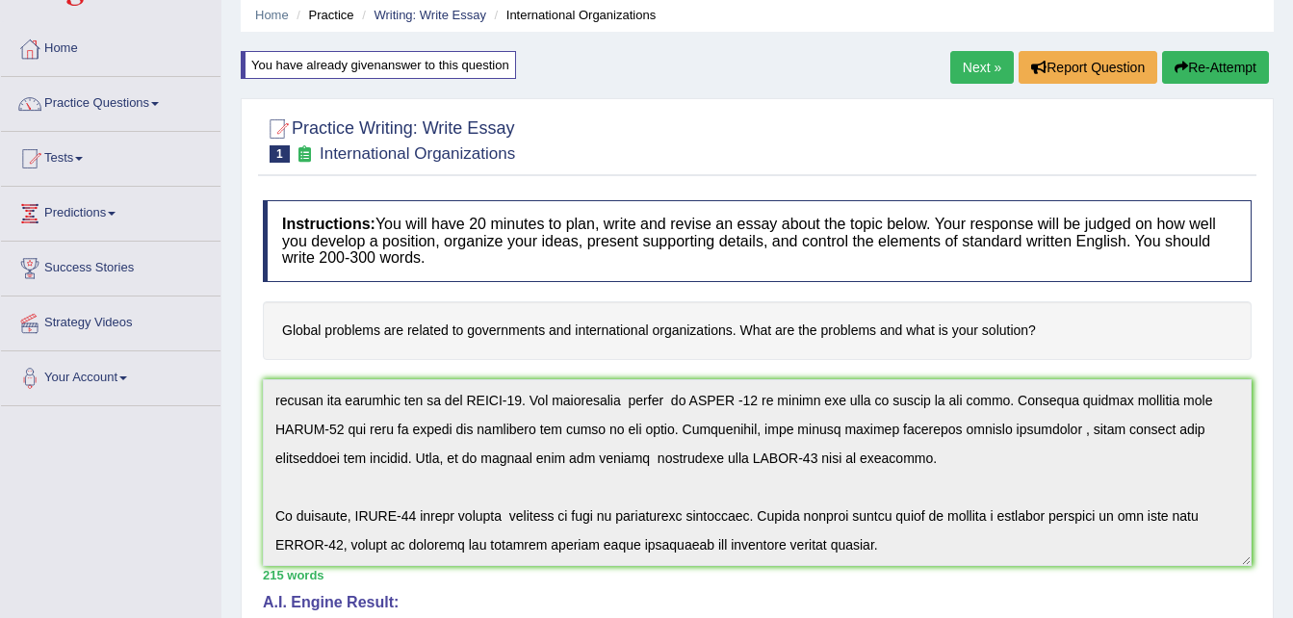
scroll to position [0, 0]
